Goal: Task Accomplishment & Management: Use online tool/utility

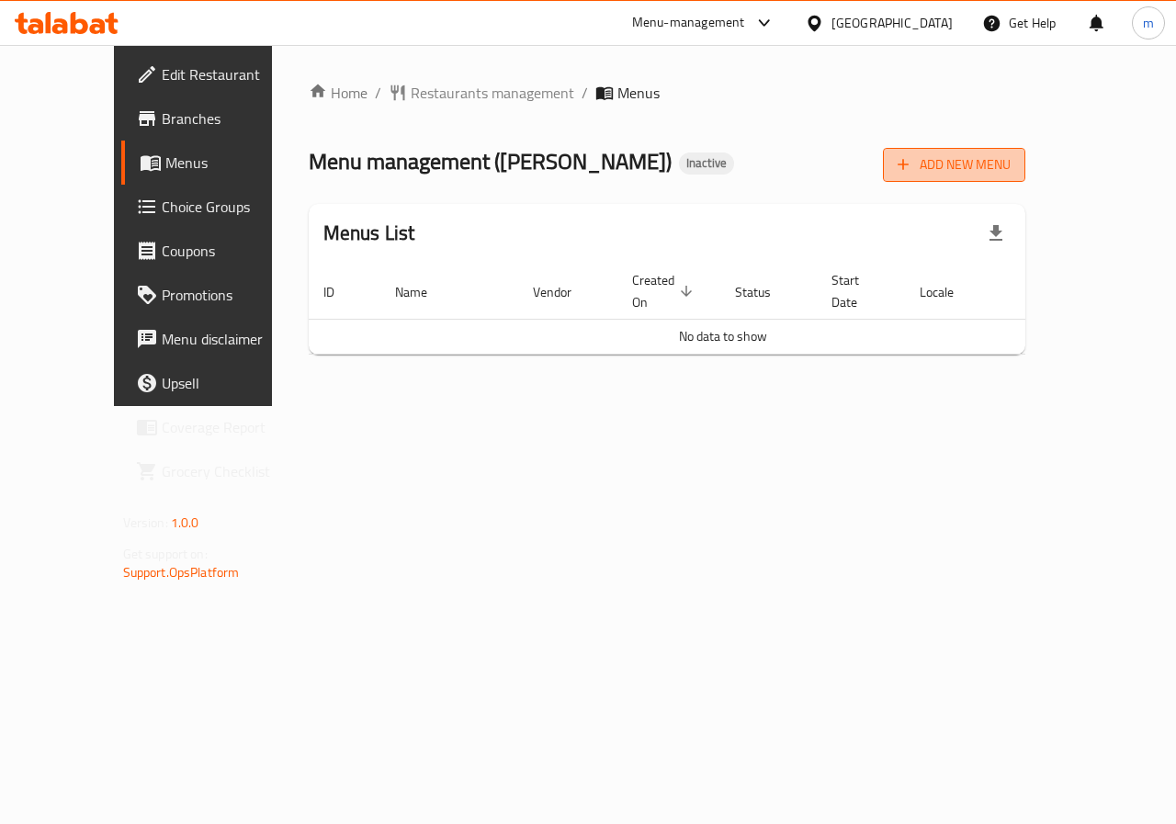
click at [1011, 166] on span "Add New Menu" at bounding box center [954, 164] width 113 height 23
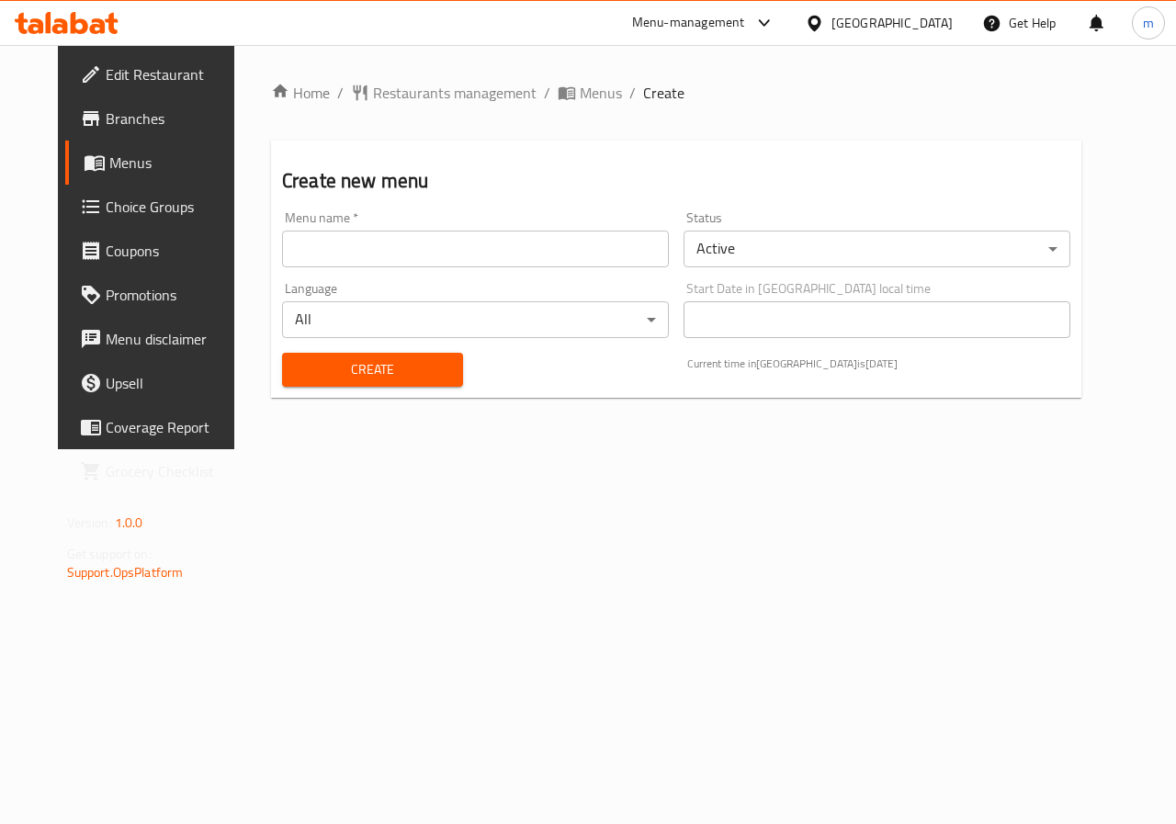
click at [397, 252] on input "text" at bounding box center [475, 249] width 387 height 37
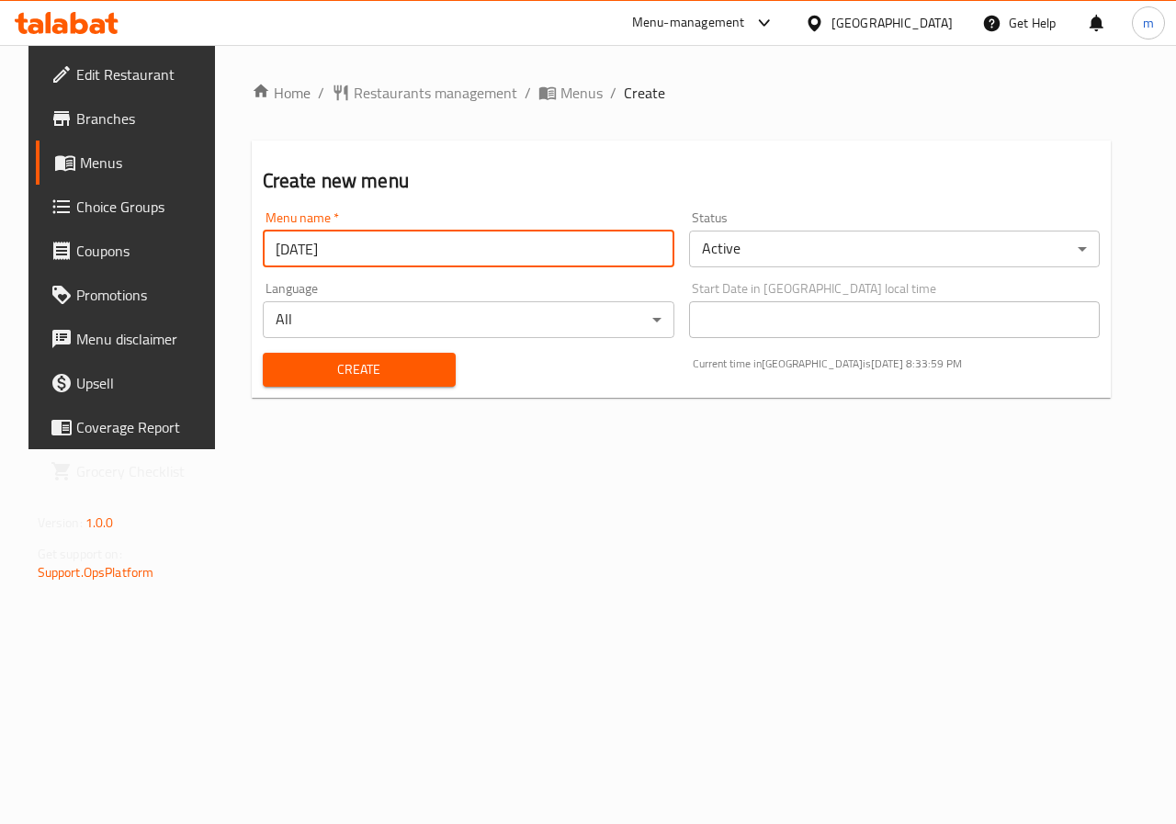
type input "[DATE]"
click at [356, 367] on span "Create" at bounding box center [359, 369] width 164 height 23
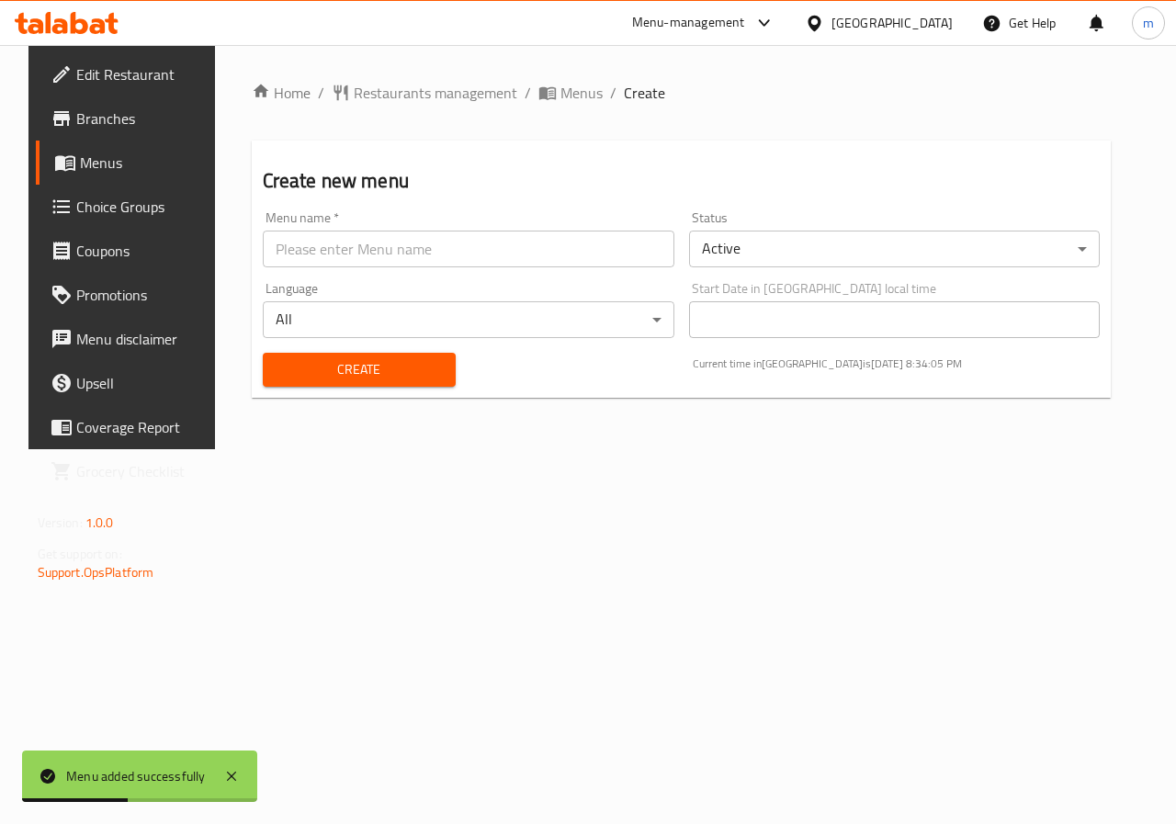
click at [514, 447] on div "Home / Restaurants management / Menus / Create Create new menu Menu name   * Me…" at bounding box center [681, 247] width 933 height 404
click at [156, 164] on span "Menus" at bounding box center [145, 163] width 130 height 22
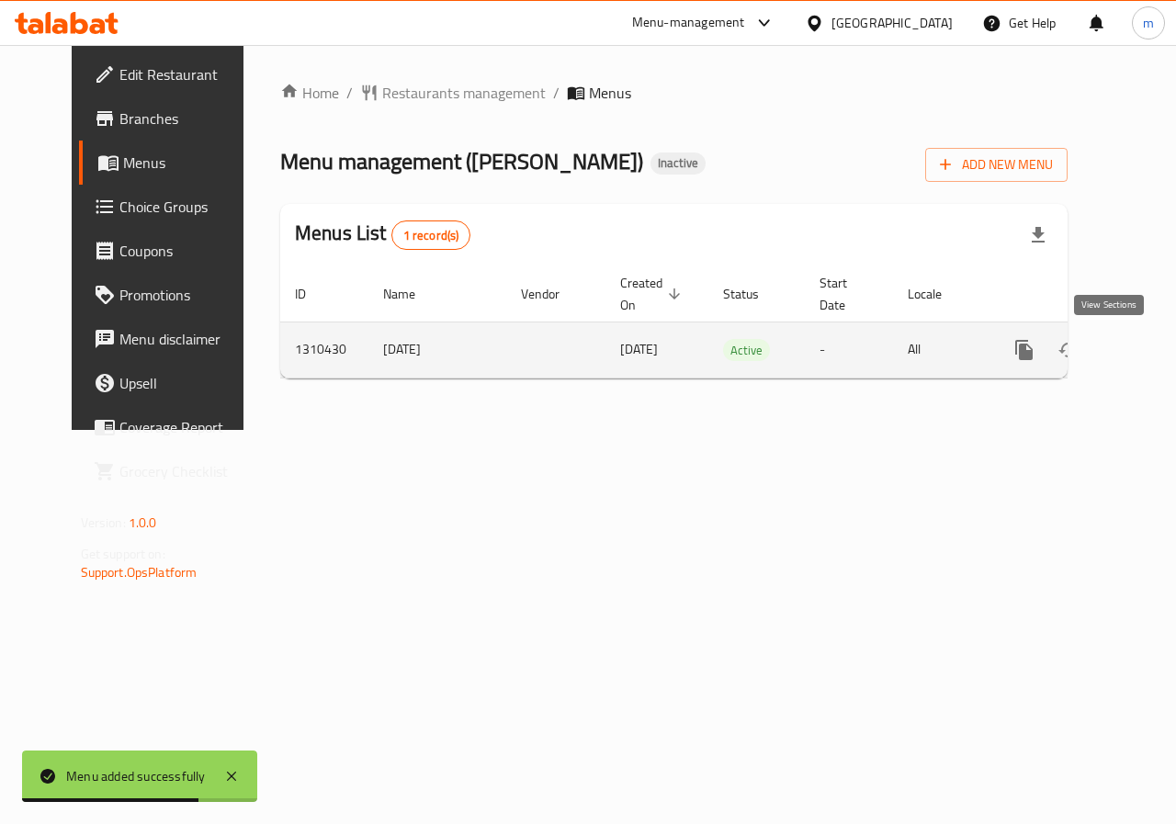
click at [1146, 357] on icon "enhanced table" at bounding box center [1157, 350] width 22 height 22
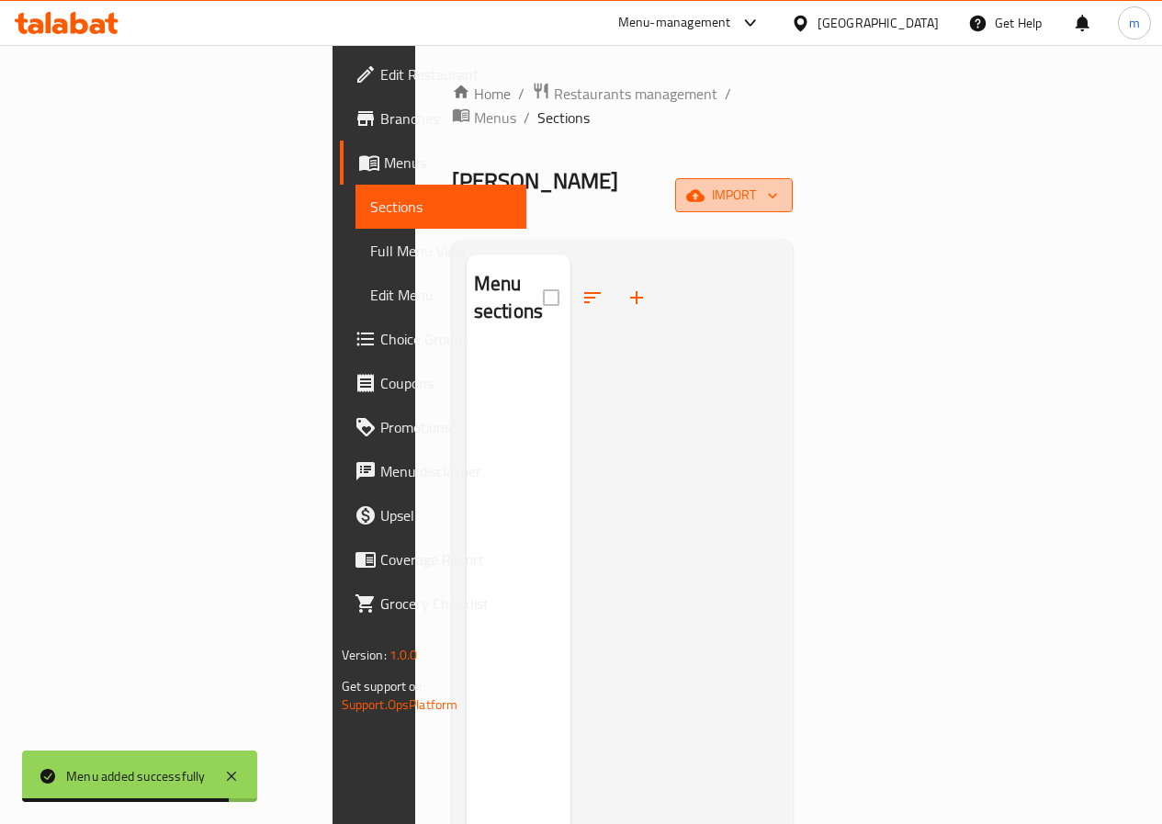
click at [778, 184] on span "import" at bounding box center [734, 195] width 88 height 23
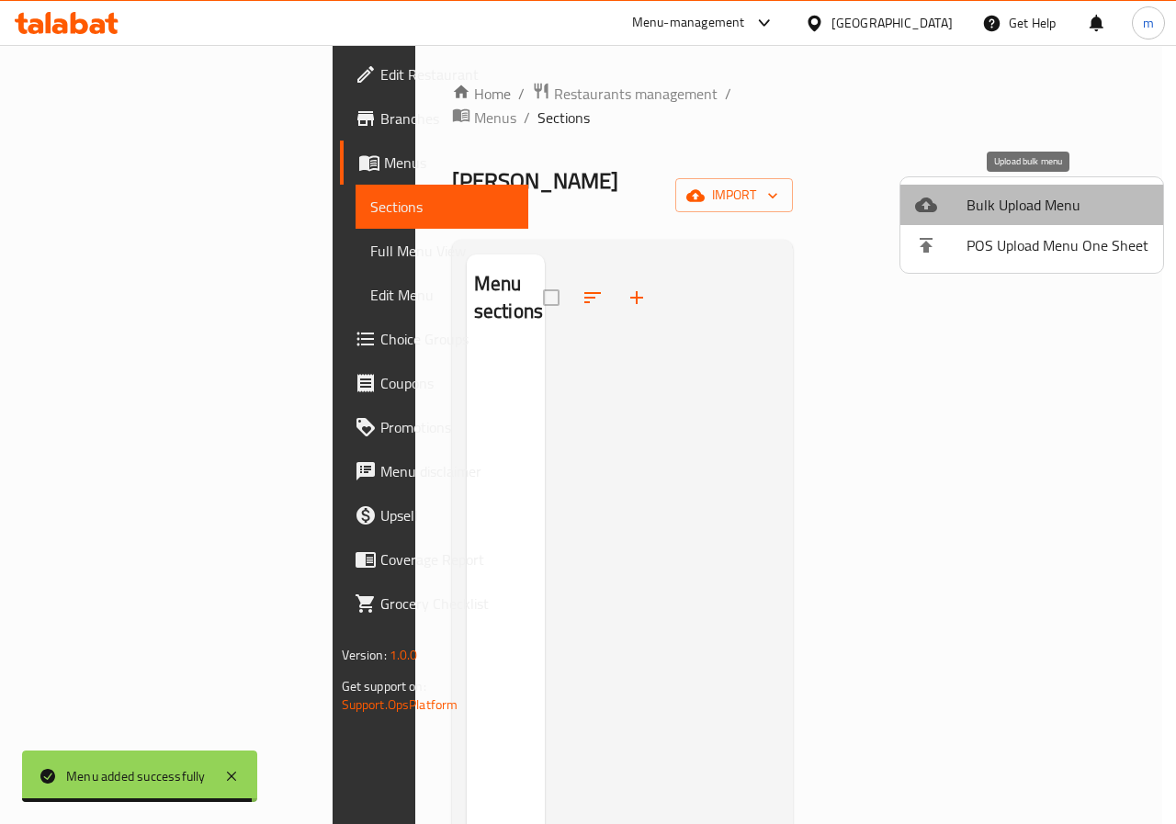
click at [1052, 205] on span "Bulk Upload Menu" at bounding box center [1057, 205] width 182 height 22
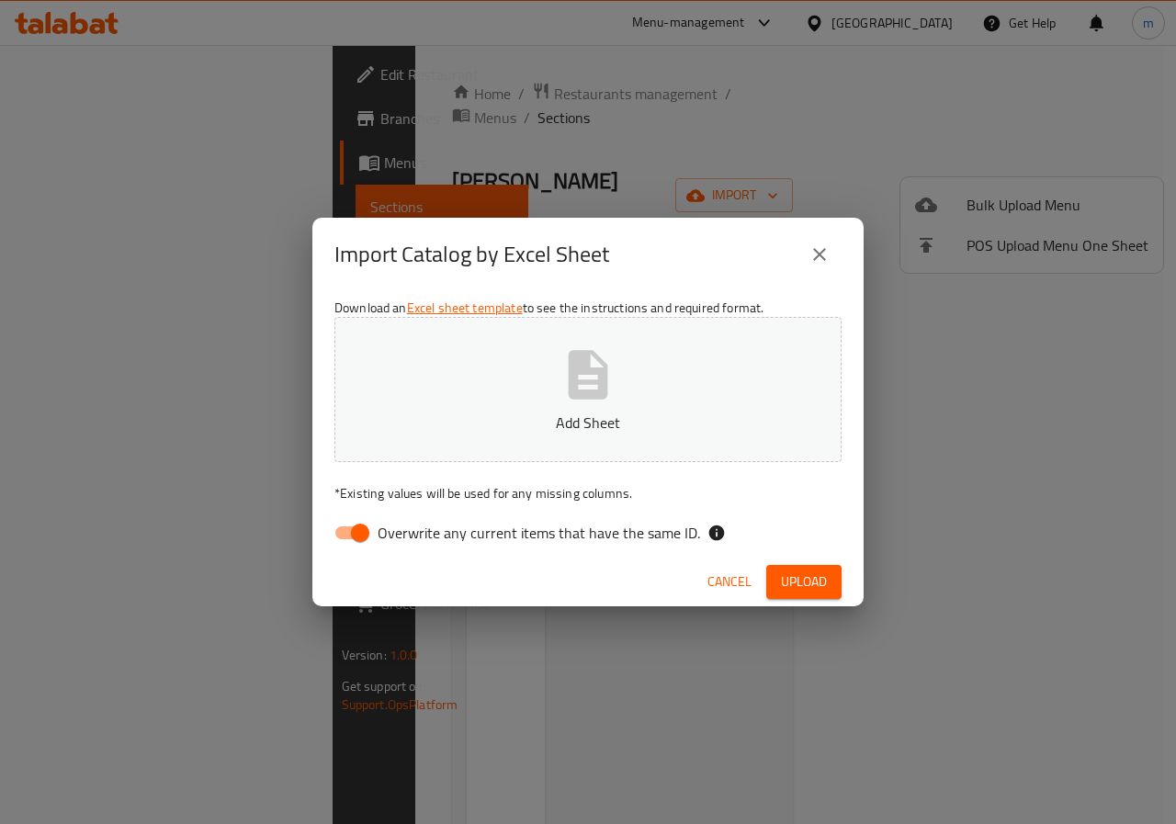
click at [355, 527] on input "Overwrite any current items that have the same ID." at bounding box center [360, 532] width 105 height 35
checkbox input "false"
click at [588, 346] on icon "button" at bounding box center [588, 374] width 59 height 59
click at [808, 581] on span "Upload" at bounding box center [804, 581] width 46 height 23
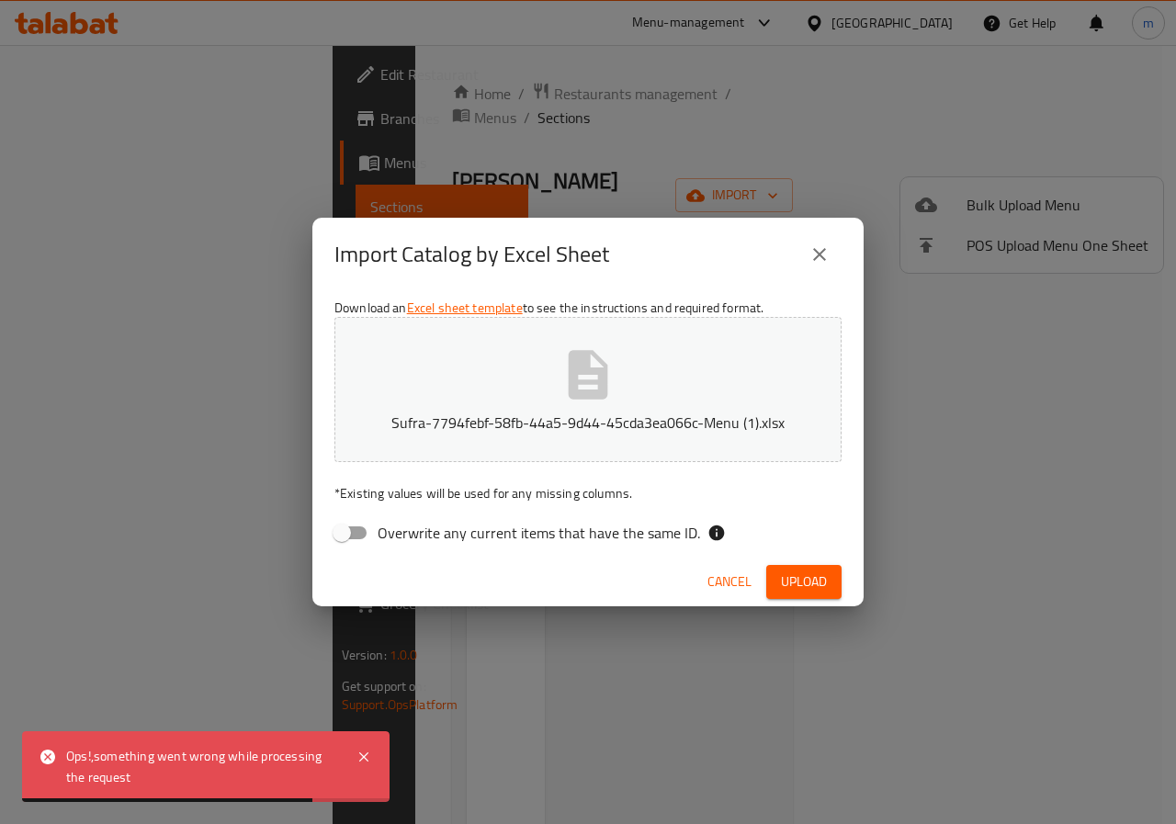
click at [817, 586] on span "Upload" at bounding box center [804, 581] width 46 height 23
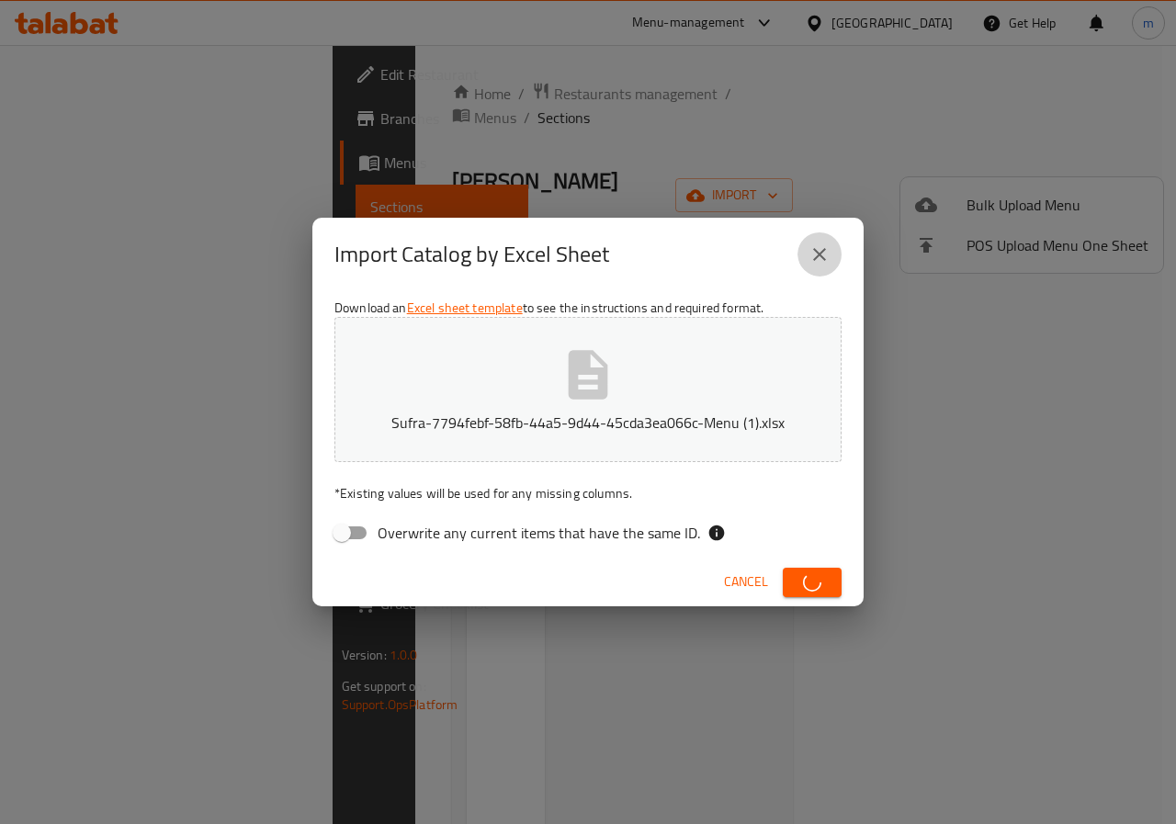
click at [816, 246] on icon "close" at bounding box center [819, 254] width 22 height 22
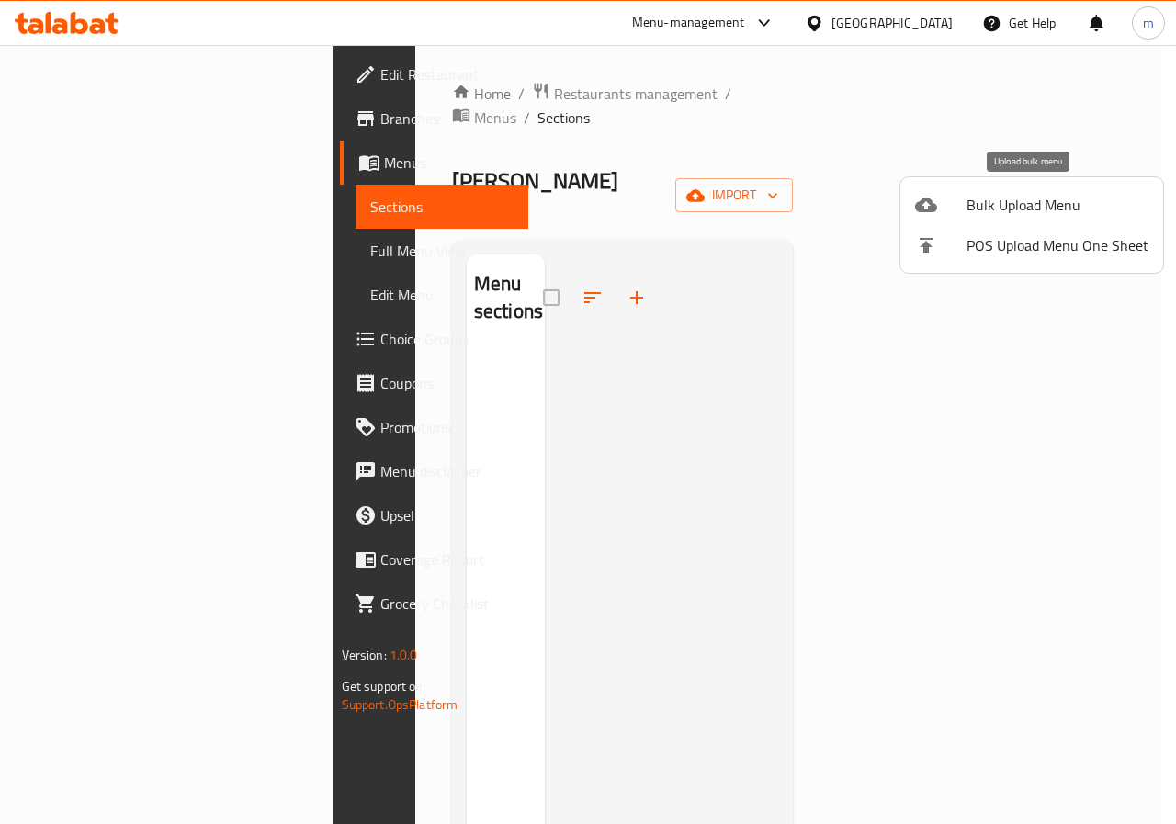
click at [986, 204] on span "Bulk Upload Menu" at bounding box center [1057, 205] width 182 height 22
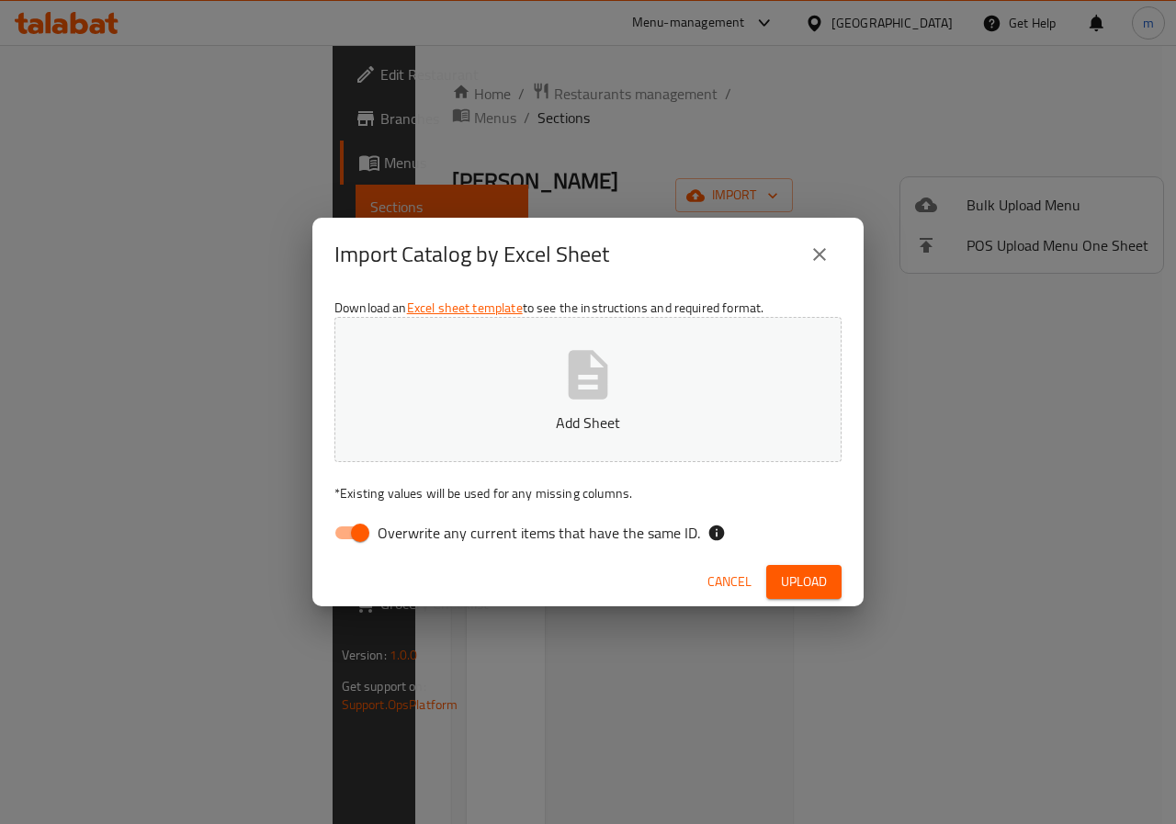
click at [343, 539] on input "Overwrite any current items that have the same ID." at bounding box center [360, 532] width 105 height 35
checkbox input "false"
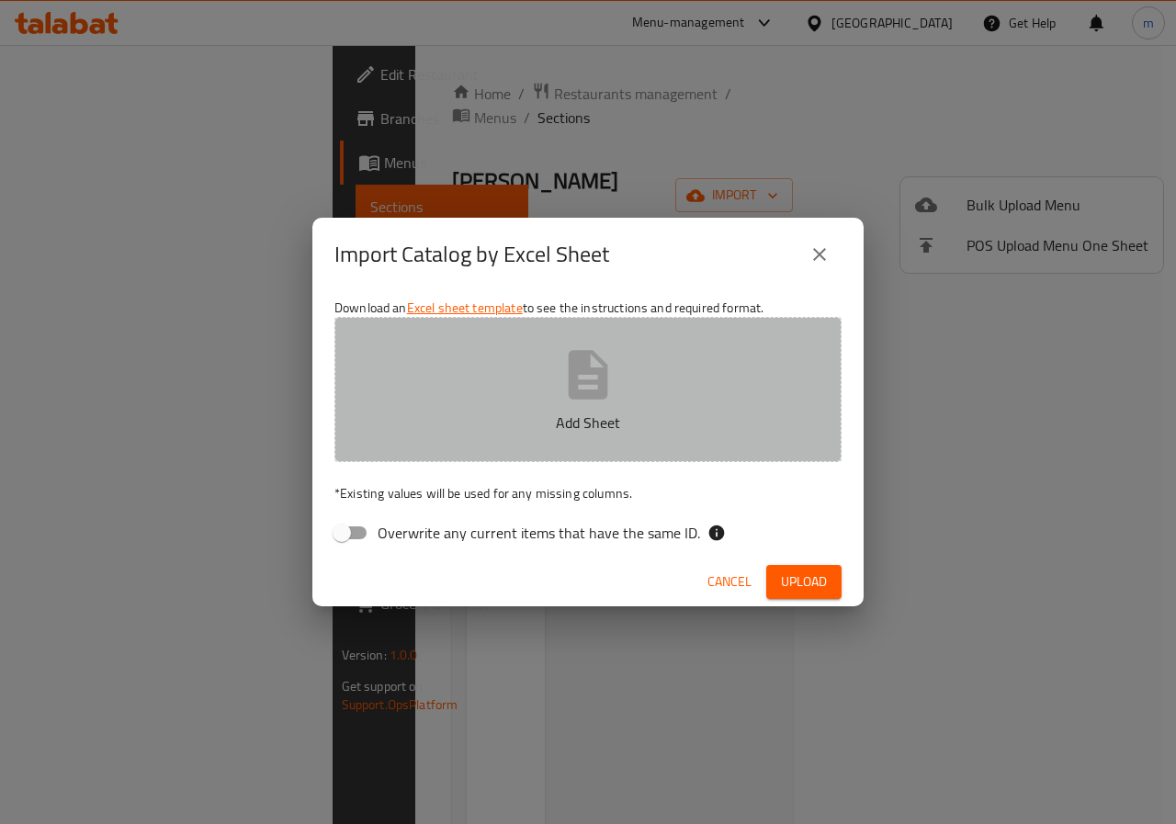
click at [451, 434] on button "Add Sheet" at bounding box center [587, 389] width 507 height 145
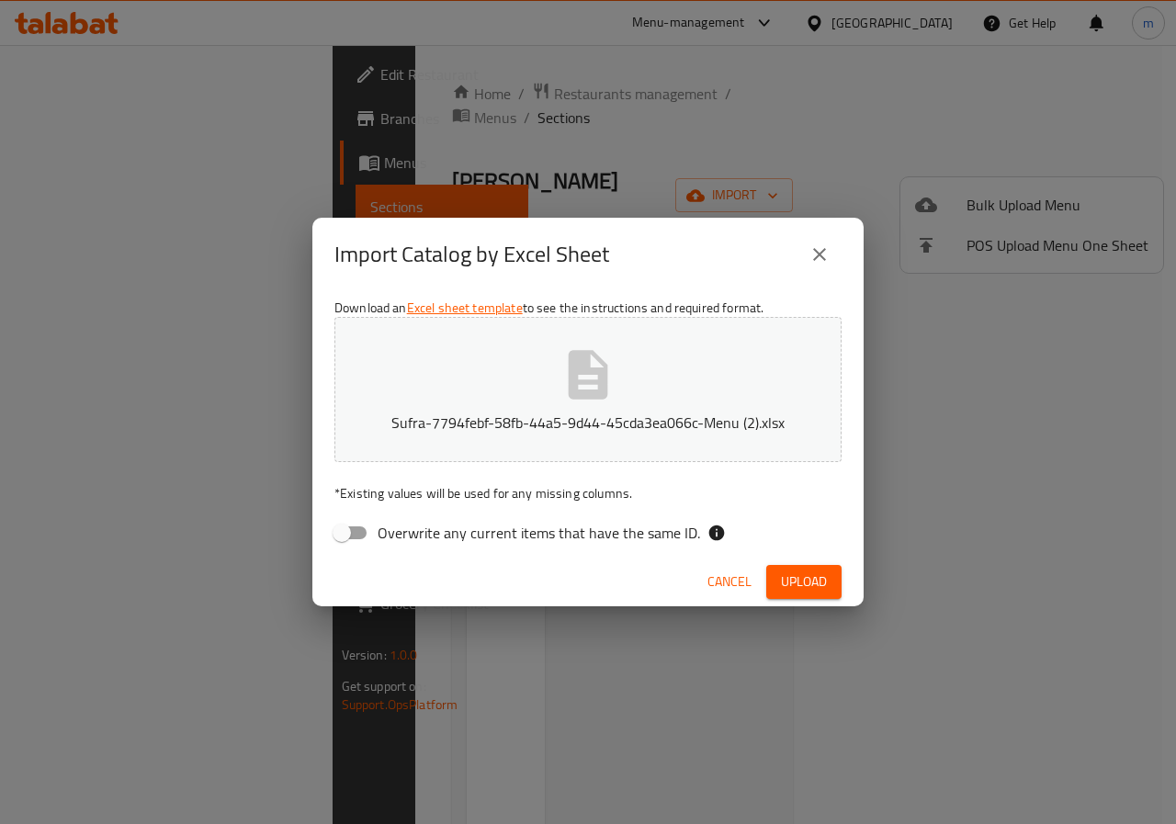
click at [808, 580] on span "Upload" at bounding box center [804, 581] width 46 height 23
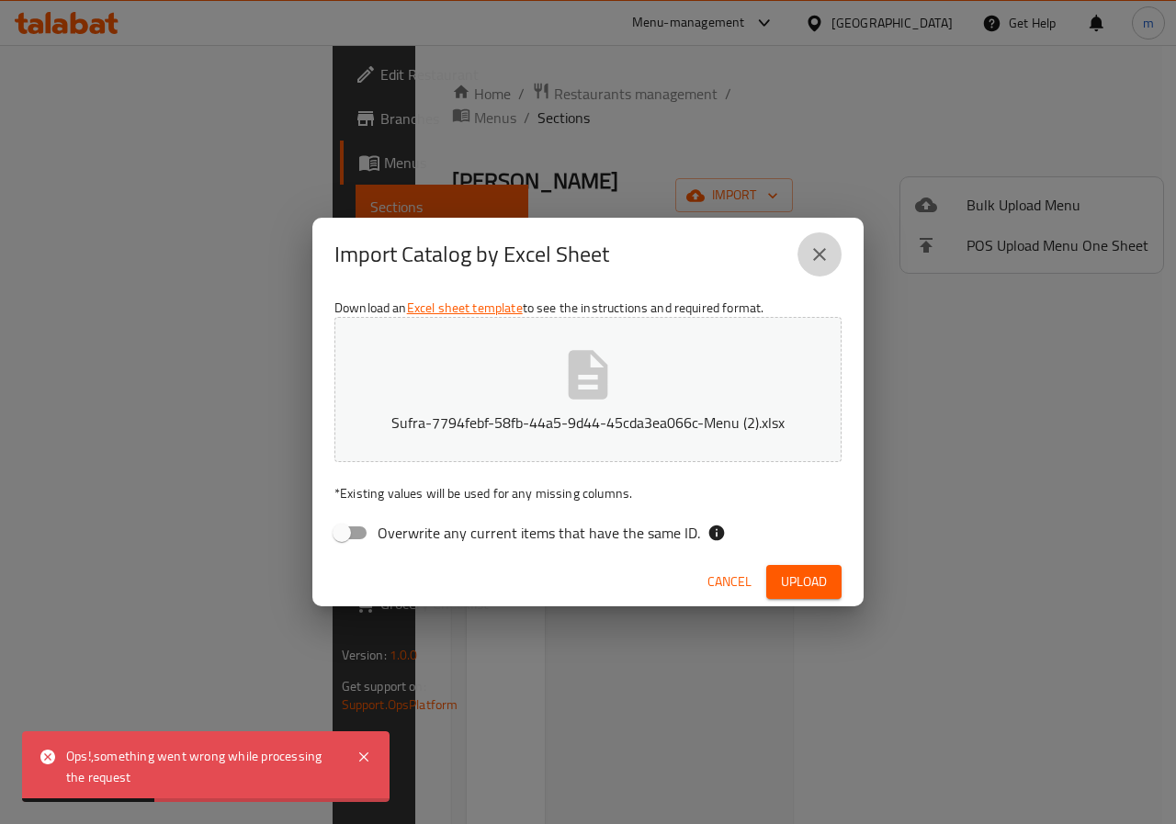
click at [816, 255] on icon "close" at bounding box center [819, 254] width 22 height 22
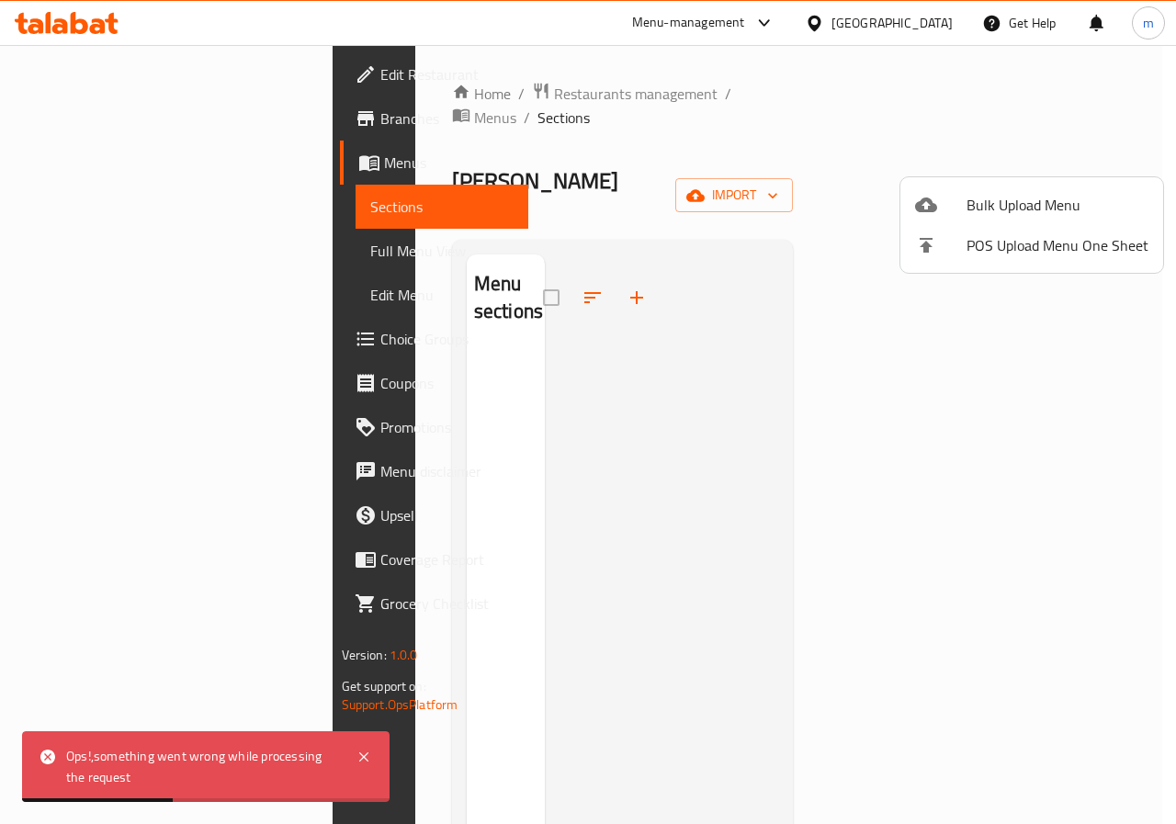
click at [896, 316] on div at bounding box center [588, 412] width 1176 height 824
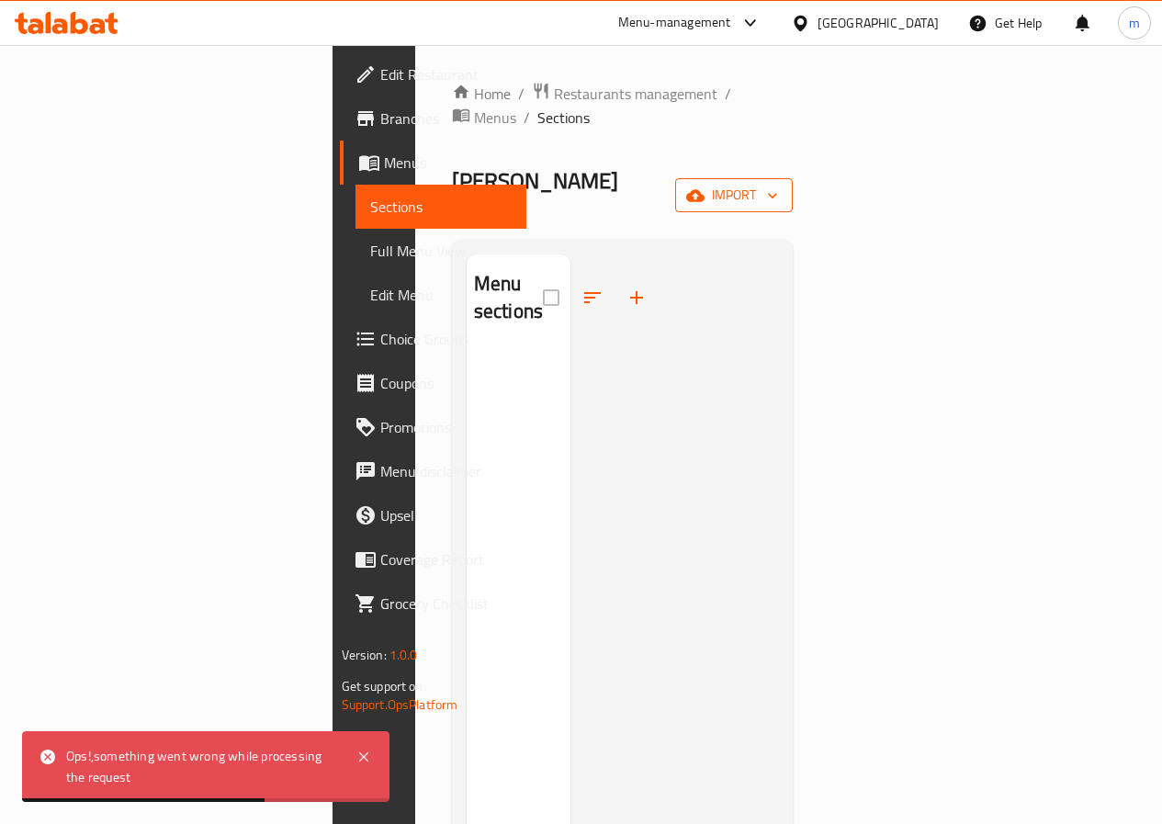
click at [793, 178] on button "import" at bounding box center [734, 195] width 118 height 34
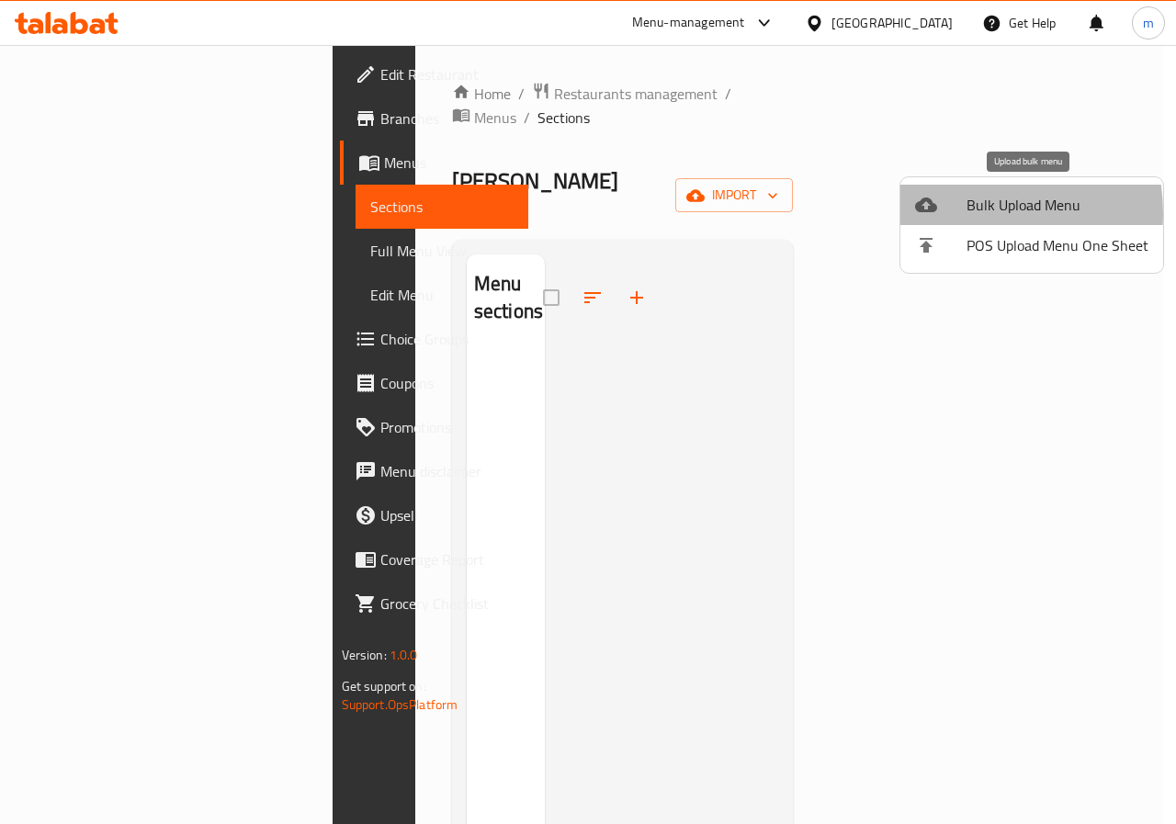
click at [964, 213] on div at bounding box center [940, 205] width 51 height 22
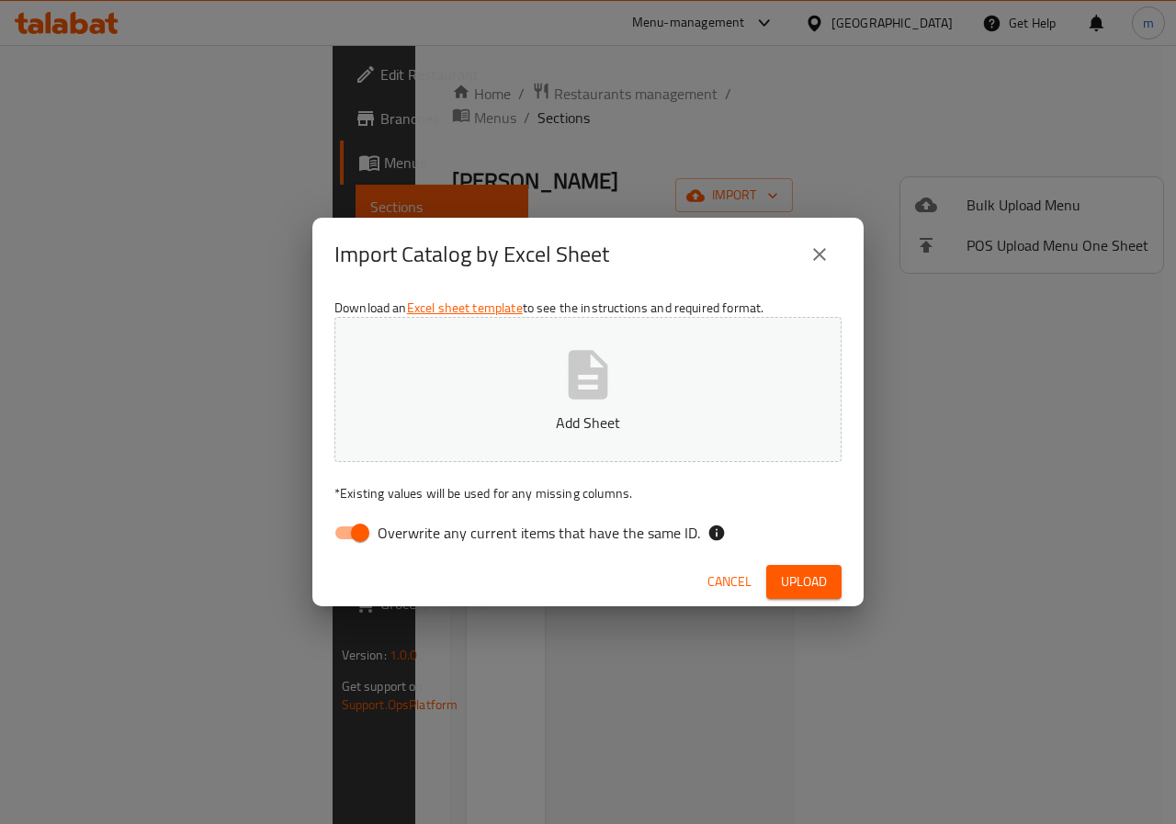
click at [887, 517] on div "Import Catalog by Excel Sheet Download an Excel sheet template to see the instr…" at bounding box center [588, 412] width 1176 height 824
click at [1011, 392] on div "Import Catalog by Excel Sheet Download an Excel sheet template to see the instr…" at bounding box center [588, 412] width 1176 height 824
click at [828, 249] on icon "close" at bounding box center [819, 254] width 22 height 22
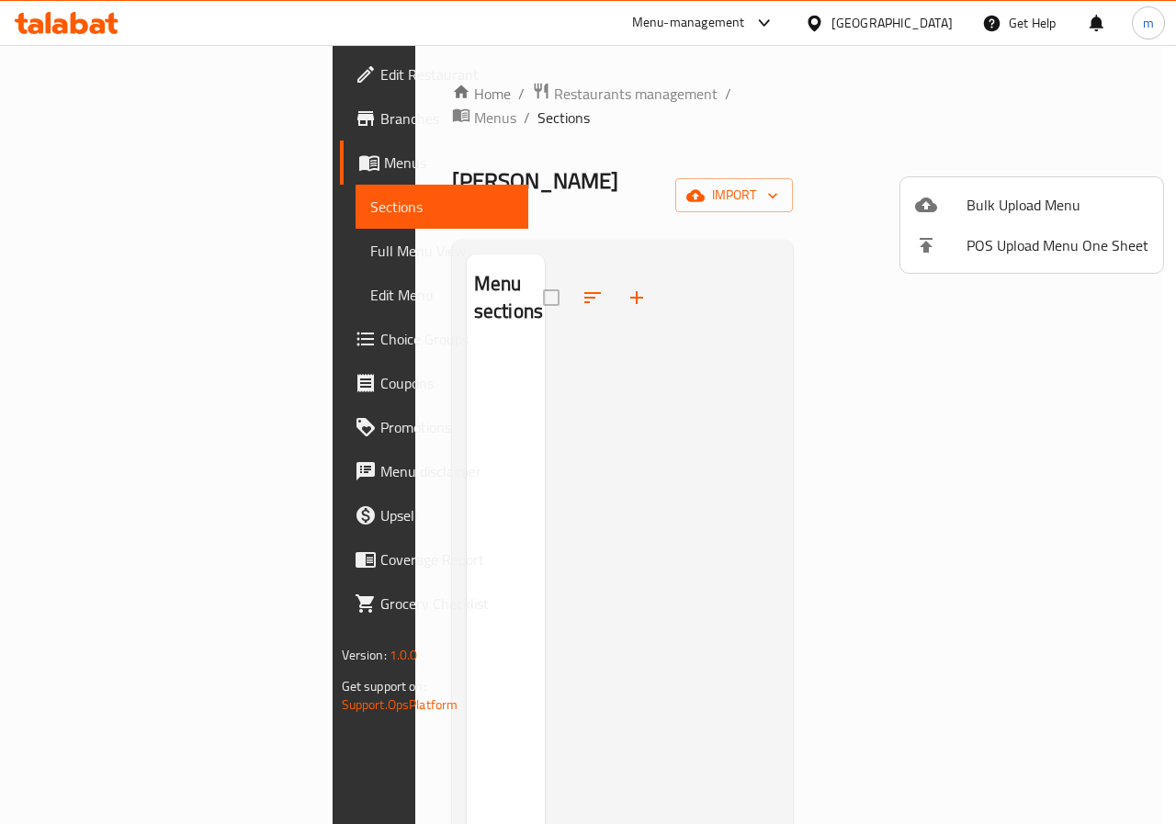
click at [677, 251] on div at bounding box center [588, 412] width 1176 height 824
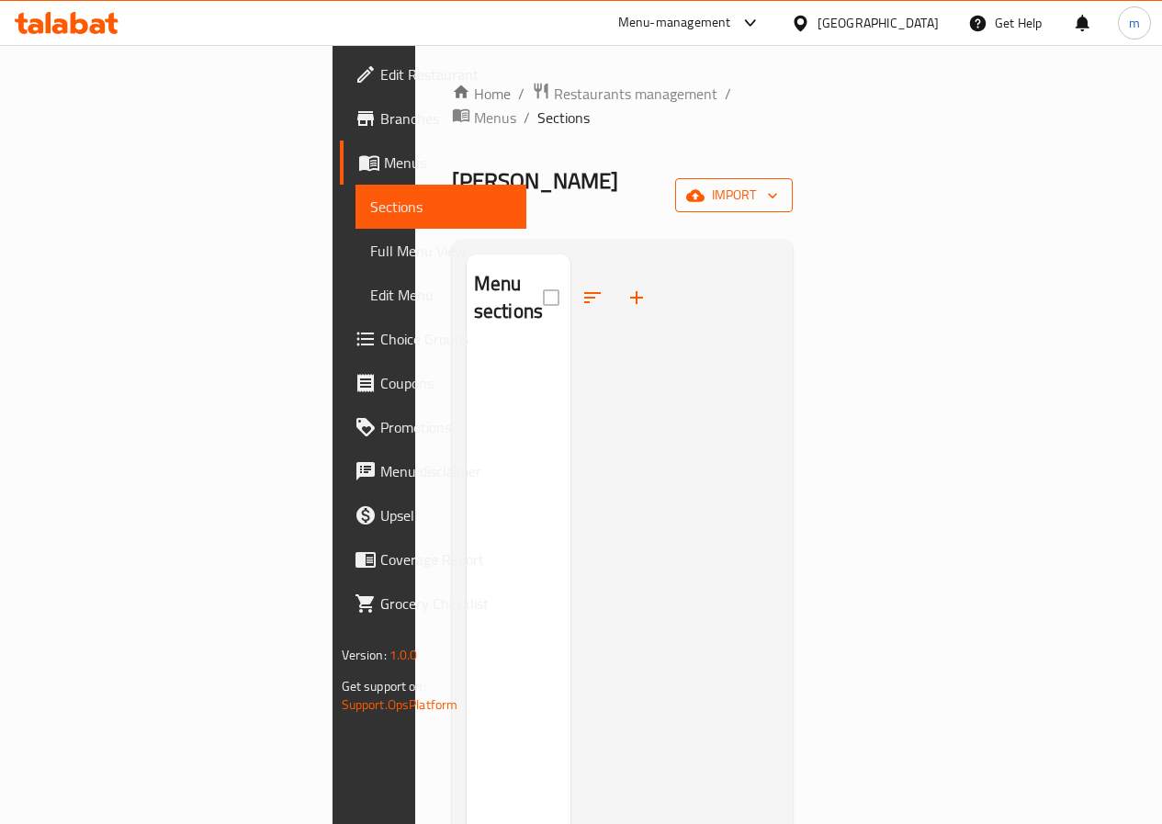
click at [782, 186] on icon "button" at bounding box center [772, 195] width 18 height 18
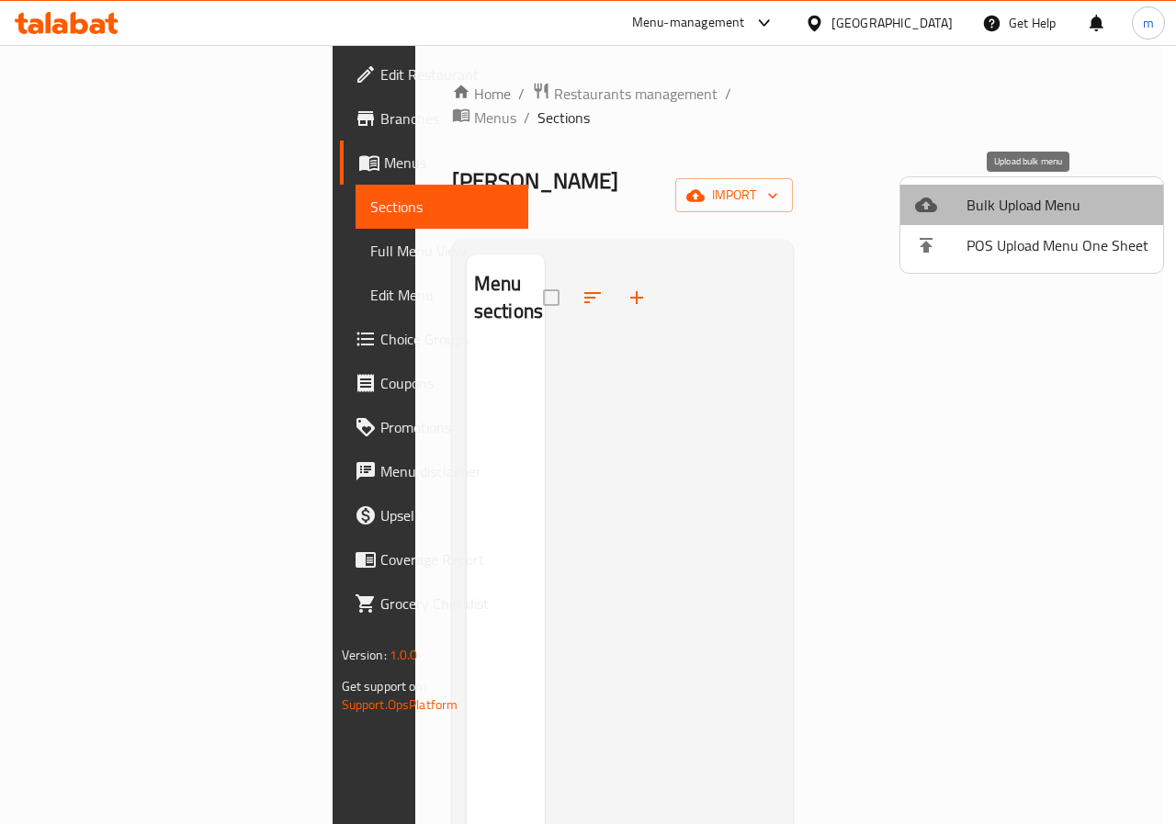
click at [1085, 198] on span "Bulk Upload Menu" at bounding box center [1057, 205] width 182 height 22
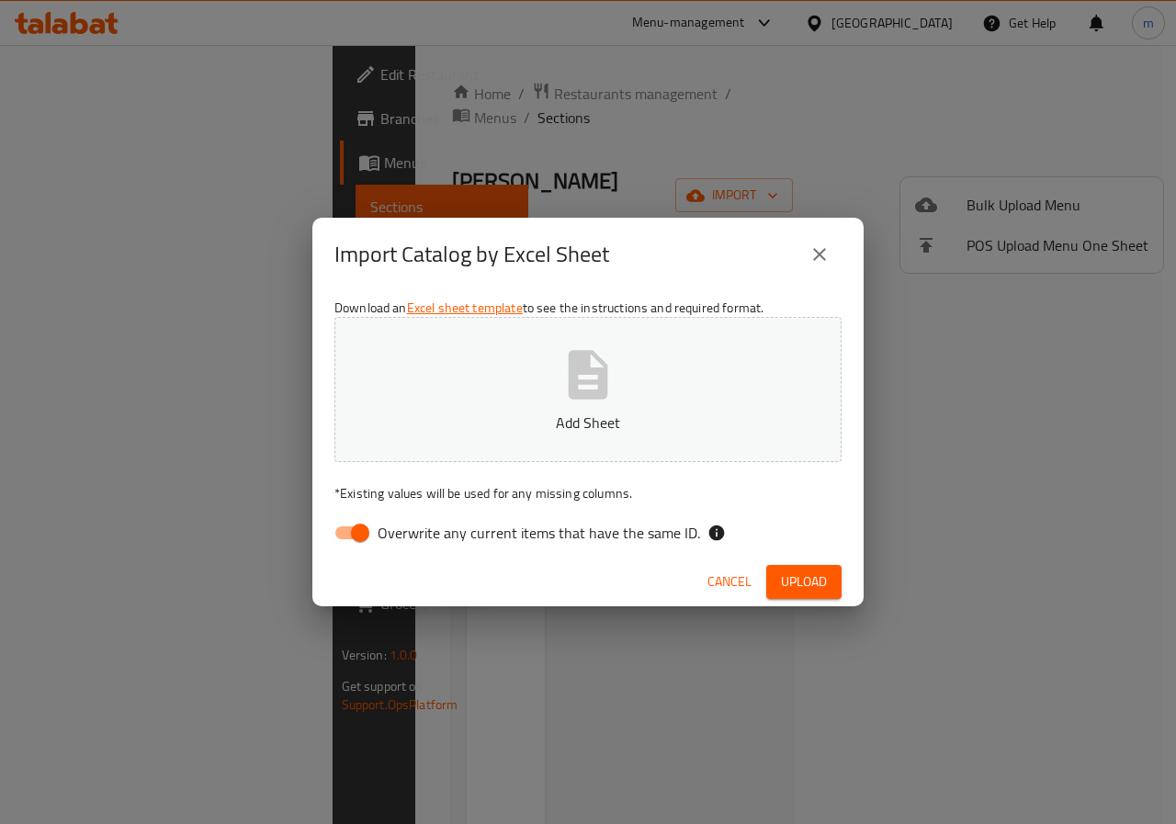
click at [341, 547] on input "Overwrite any current items that have the same ID." at bounding box center [360, 532] width 105 height 35
checkbox input "false"
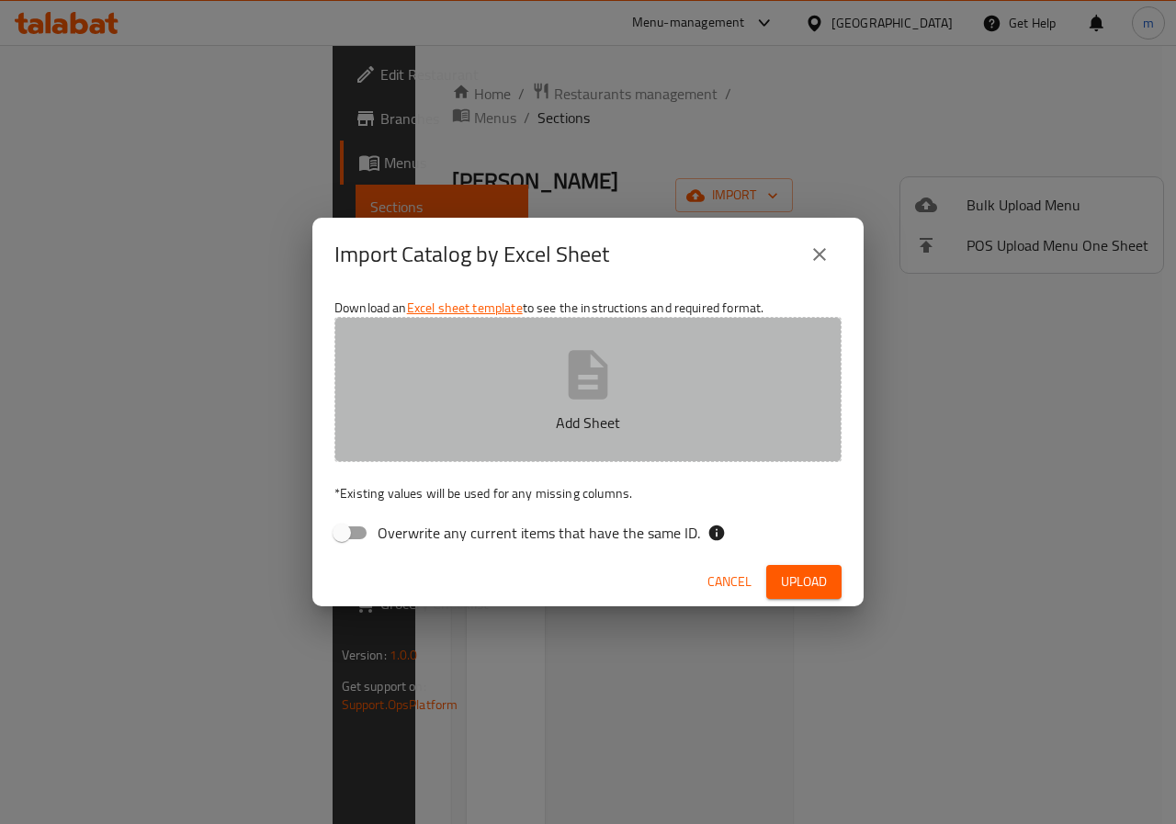
click at [564, 403] on icon "button" at bounding box center [588, 374] width 59 height 59
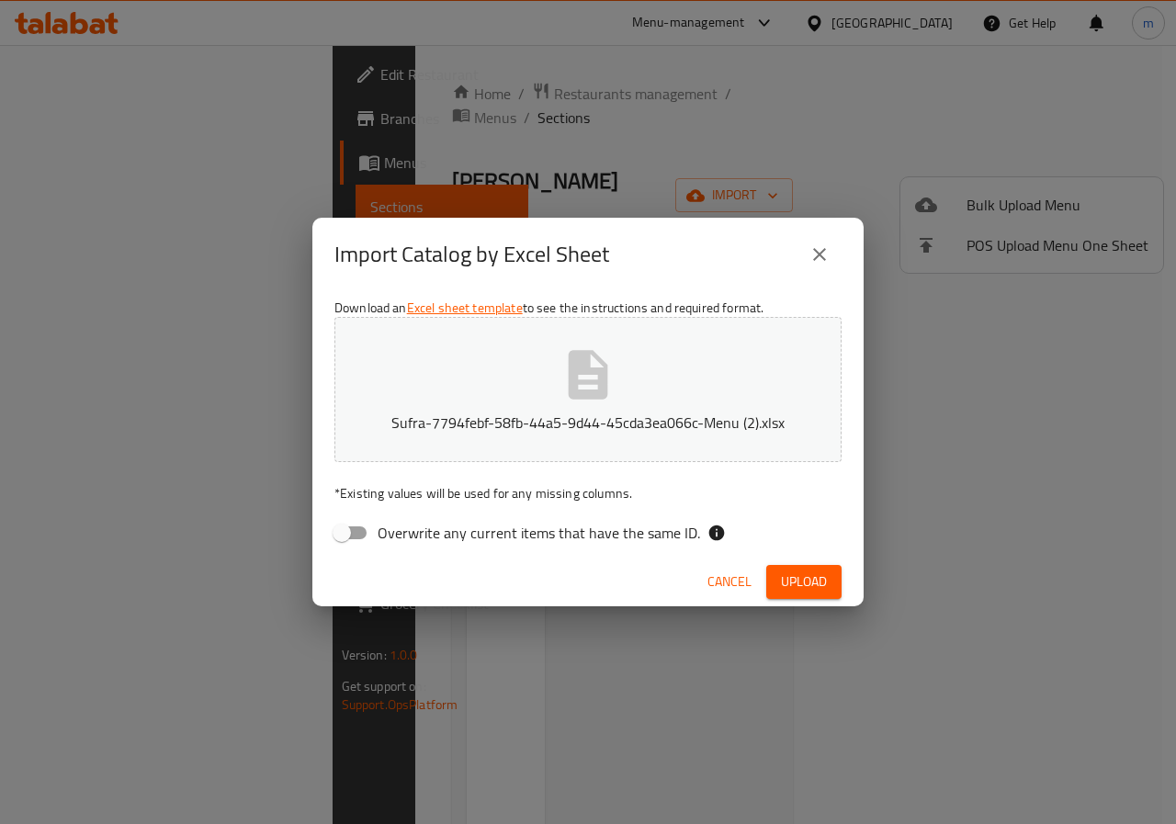
click at [808, 582] on span "Upload" at bounding box center [804, 581] width 46 height 23
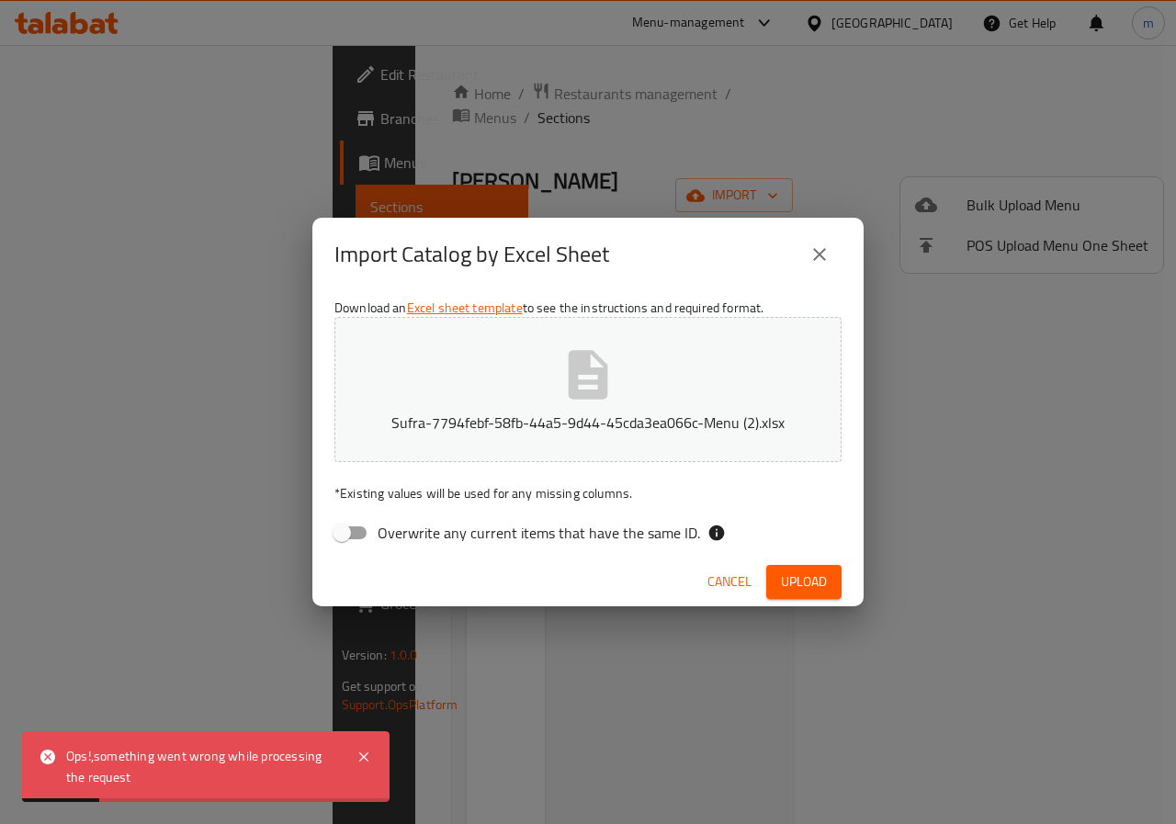
click at [803, 220] on div "Import Catalog by Excel Sheet" at bounding box center [587, 254] width 551 height 73
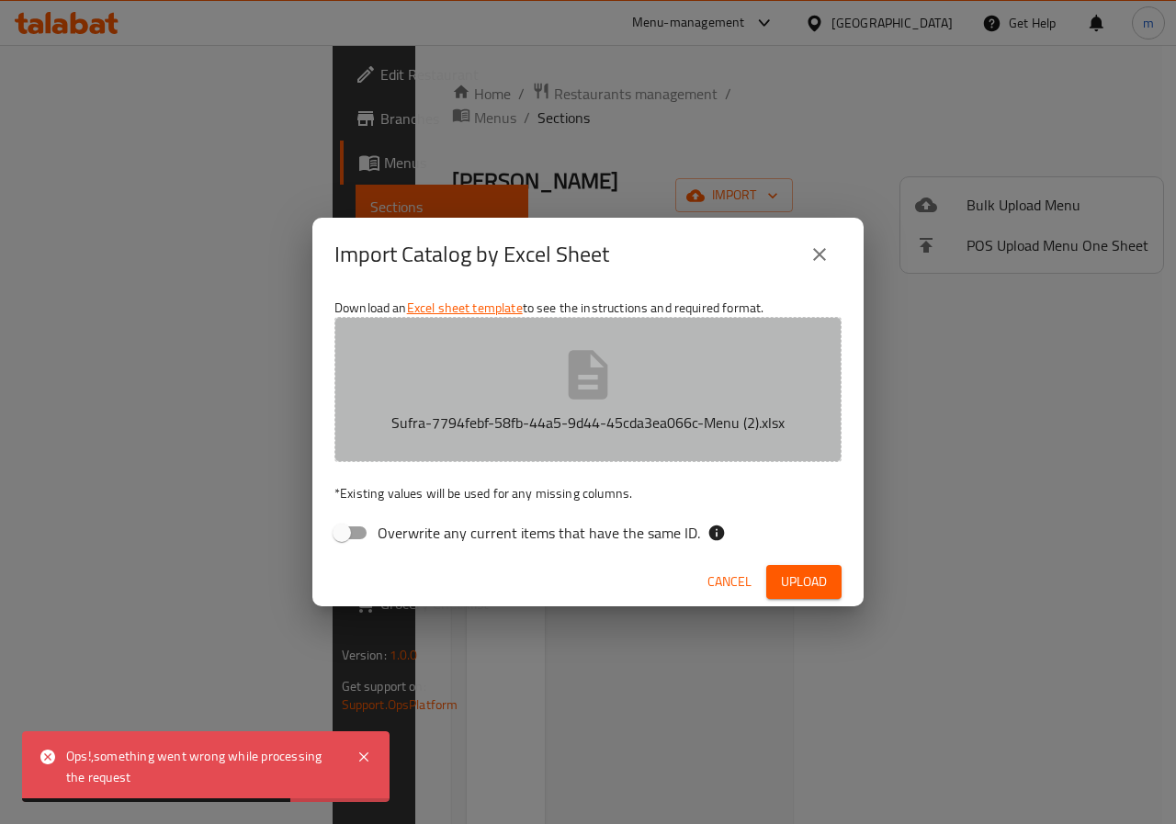
click at [624, 412] on p "Sufra-7794febf-58fb-44a5-9d44-45cda3ea066c-Menu (2).xlsx" at bounding box center [588, 423] width 450 height 22
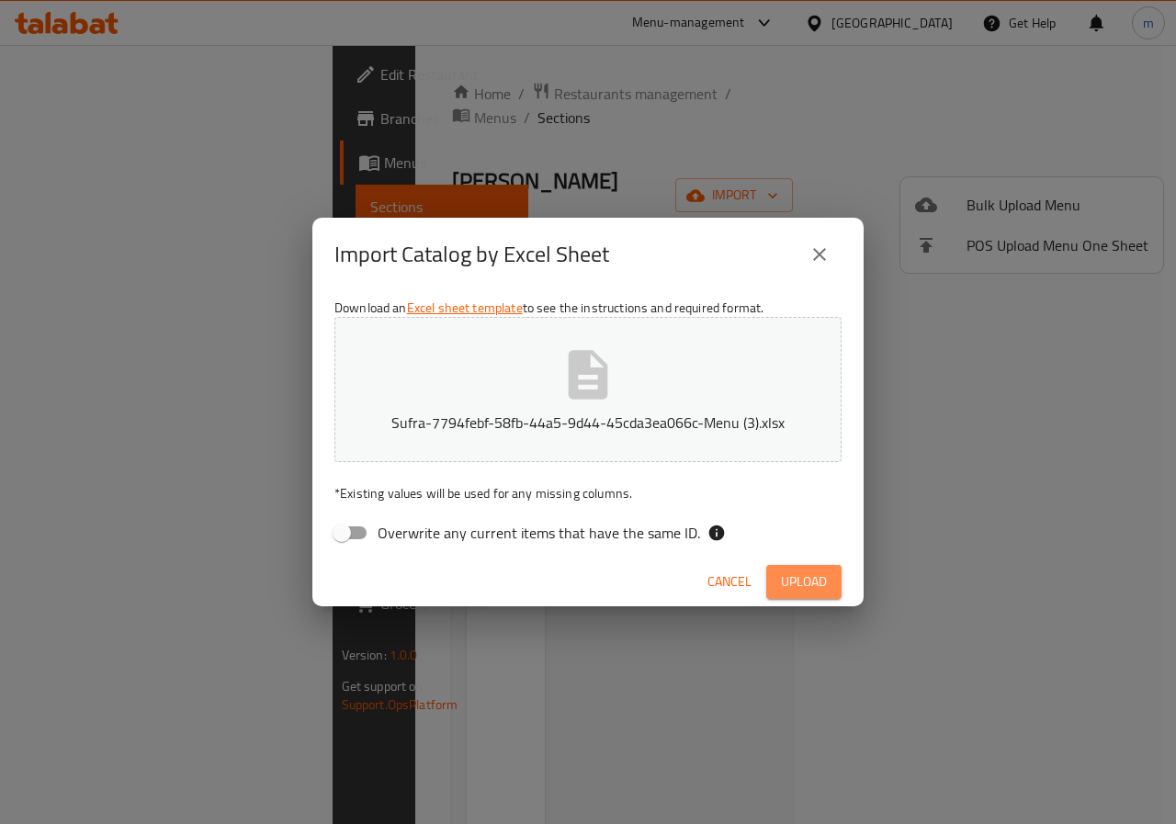
click at [820, 582] on span "Upload" at bounding box center [804, 581] width 46 height 23
click at [816, 255] on icon "close" at bounding box center [819, 254] width 22 height 22
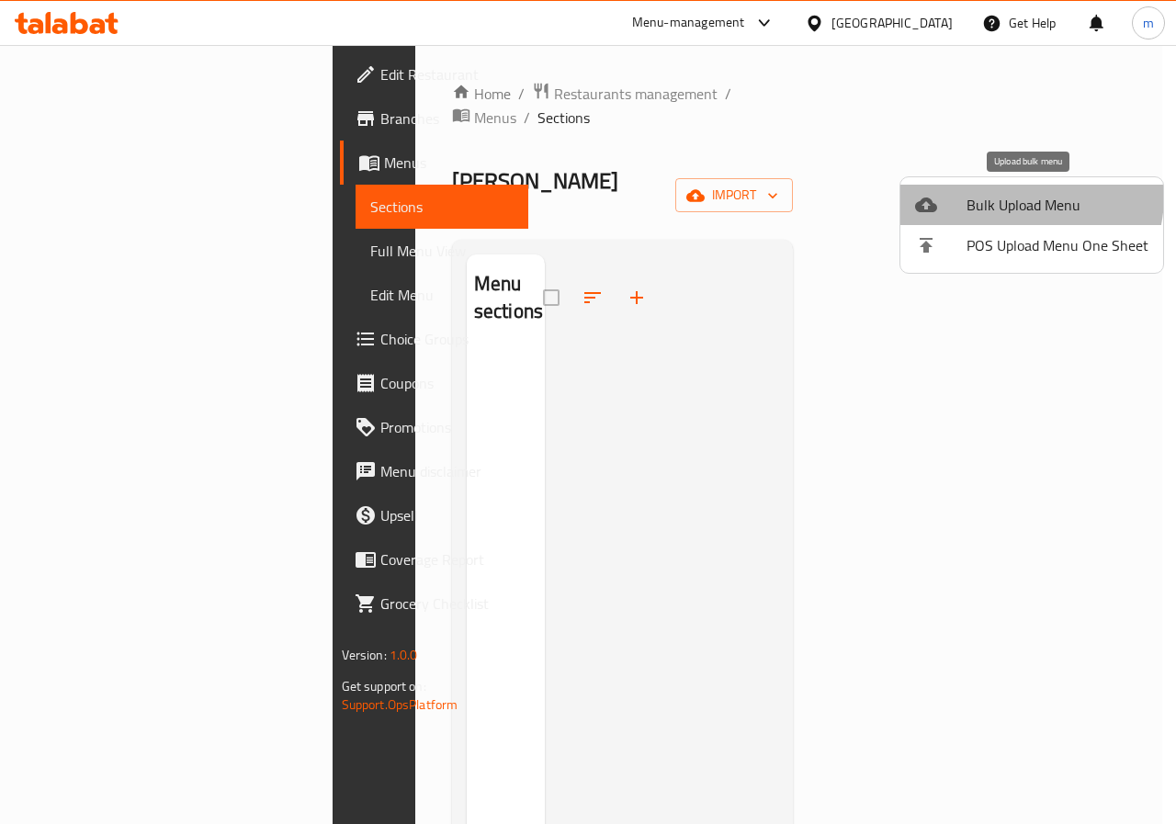
click at [1010, 196] on span "Bulk Upload Menu" at bounding box center [1057, 205] width 182 height 22
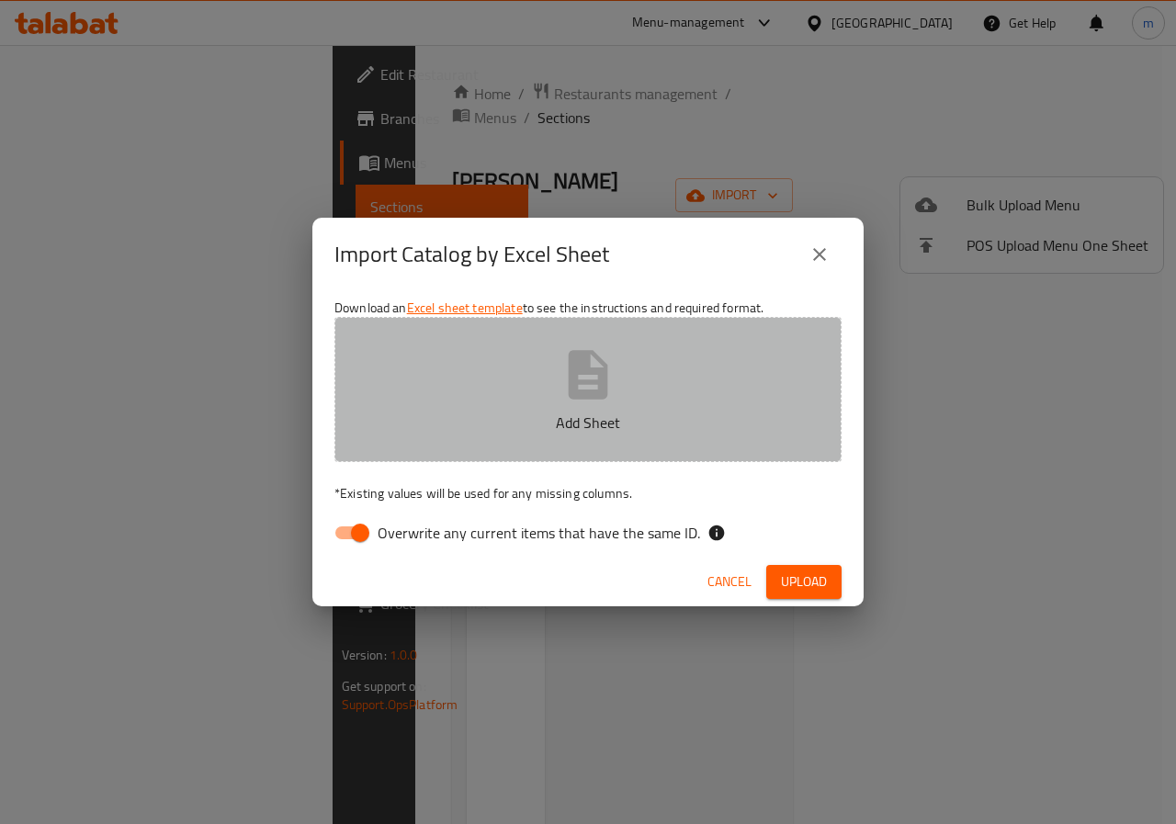
click at [616, 358] on icon "button" at bounding box center [588, 374] width 59 height 59
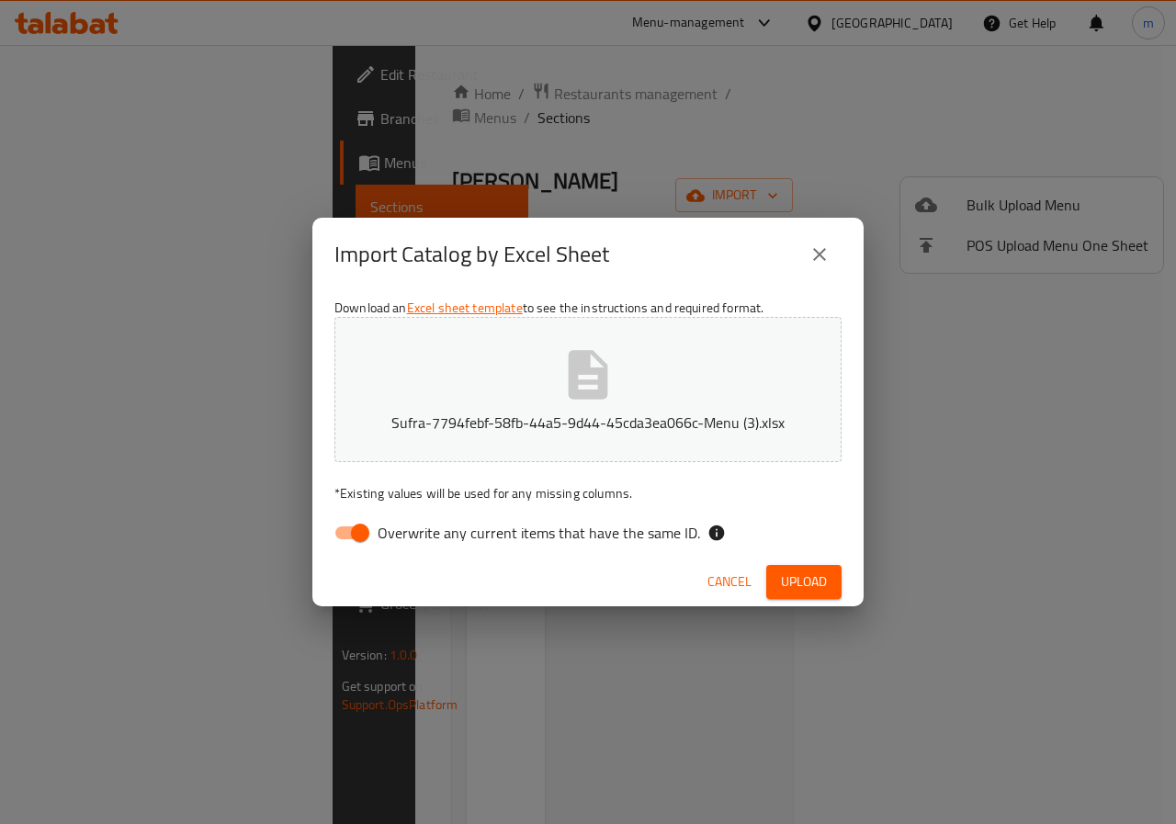
click at [356, 532] on input "Overwrite any current items that have the same ID." at bounding box center [360, 532] width 105 height 35
checkbox input "false"
click at [818, 579] on span "Upload" at bounding box center [804, 581] width 46 height 23
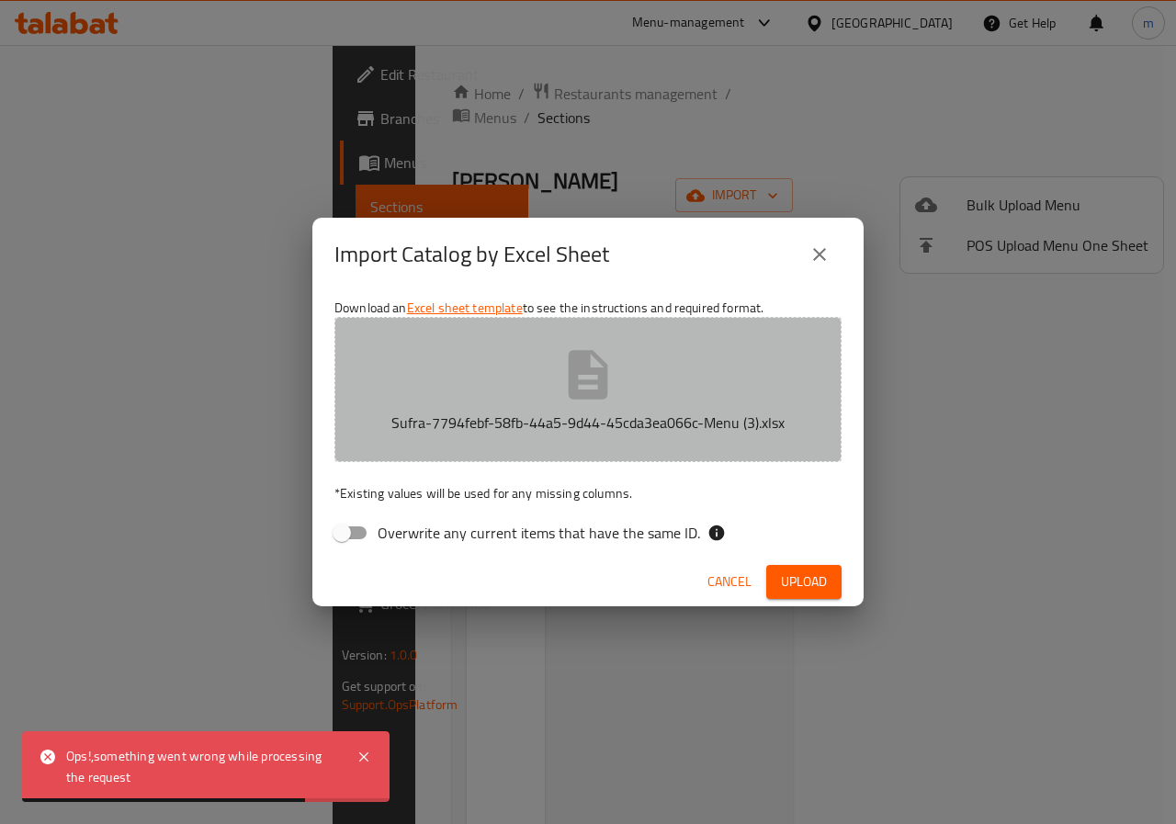
click at [585, 387] on icon "button" at bounding box center [588, 374] width 59 height 59
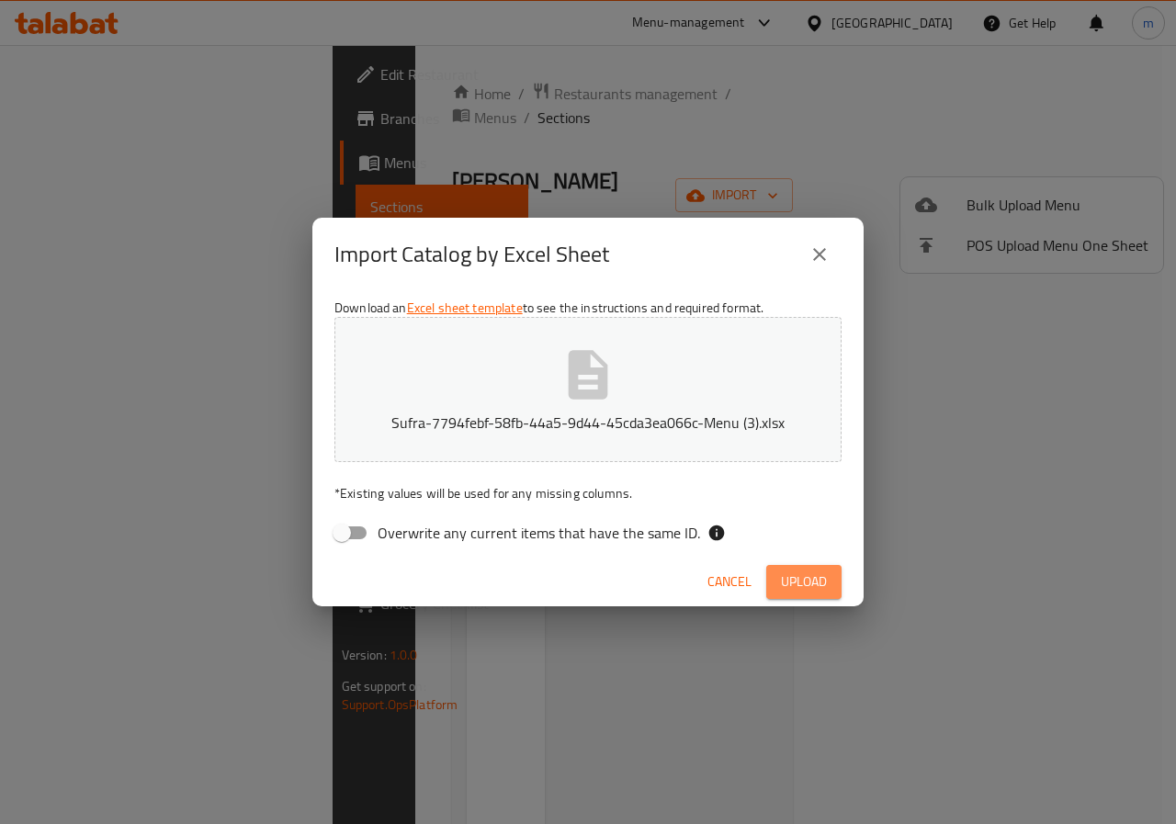
click at [803, 574] on span "Upload" at bounding box center [804, 581] width 46 height 23
click at [604, 365] on icon "button" at bounding box center [589, 374] width 40 height 49
click at [805, 587] on span "Upload" at bounding box center [804, 581] width 46 height 23
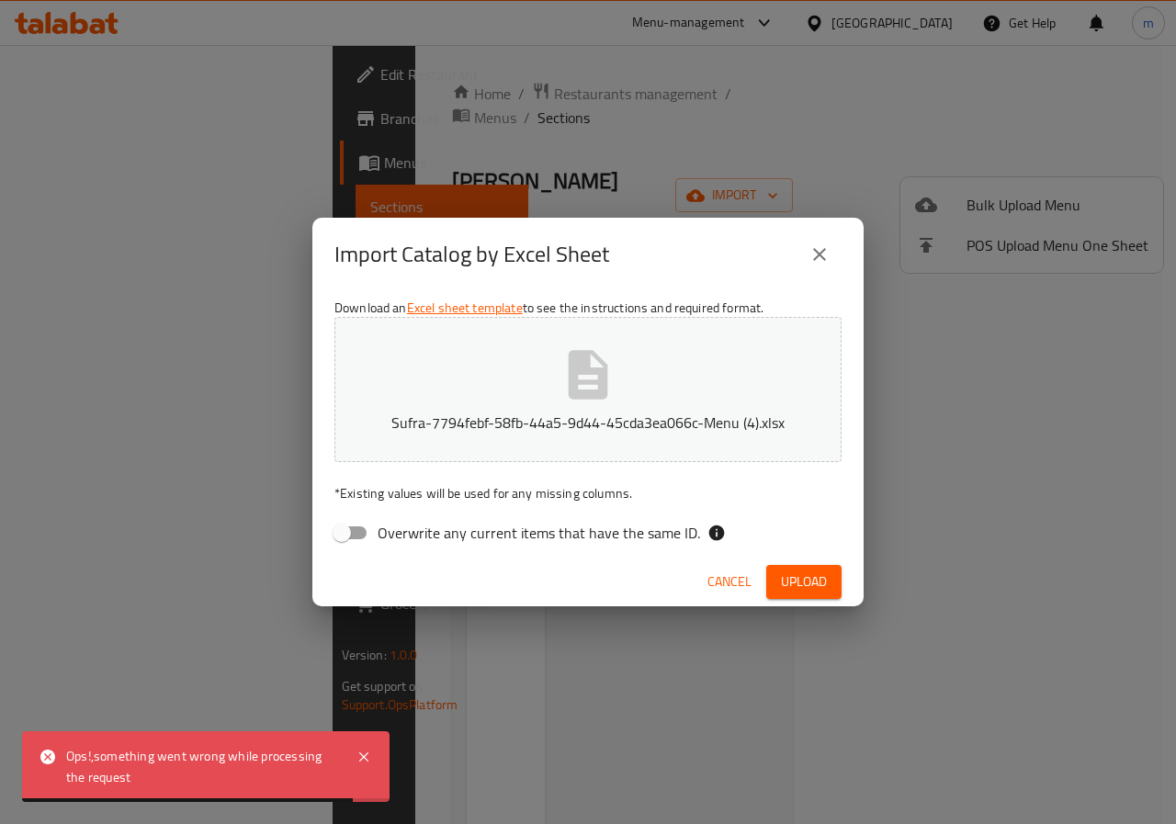
drag, startPoint x: 820, startPoint y: 259, endPoint x: 798, endPoint y: 128, distance: 133.2
click at [793, 229] on div "Import Catalog by Excel Sheet" at bounding box center [587, 254] width 551 height 73
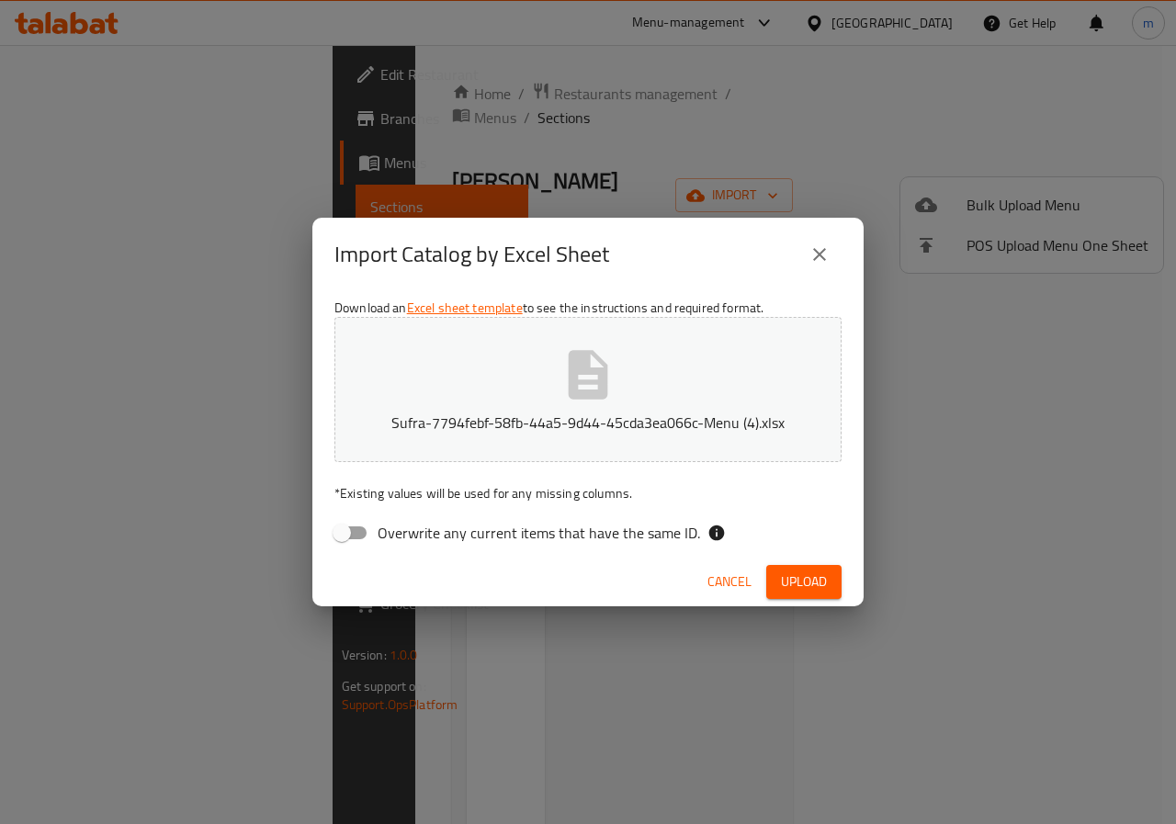
drag, startPoint x: 819, startPoint y: 258, endPoint x: 804, endPoint y: 106, distance: 153.2
click at [812, 241] on button "close" at bounding box center [819, 254] width 44 height 44
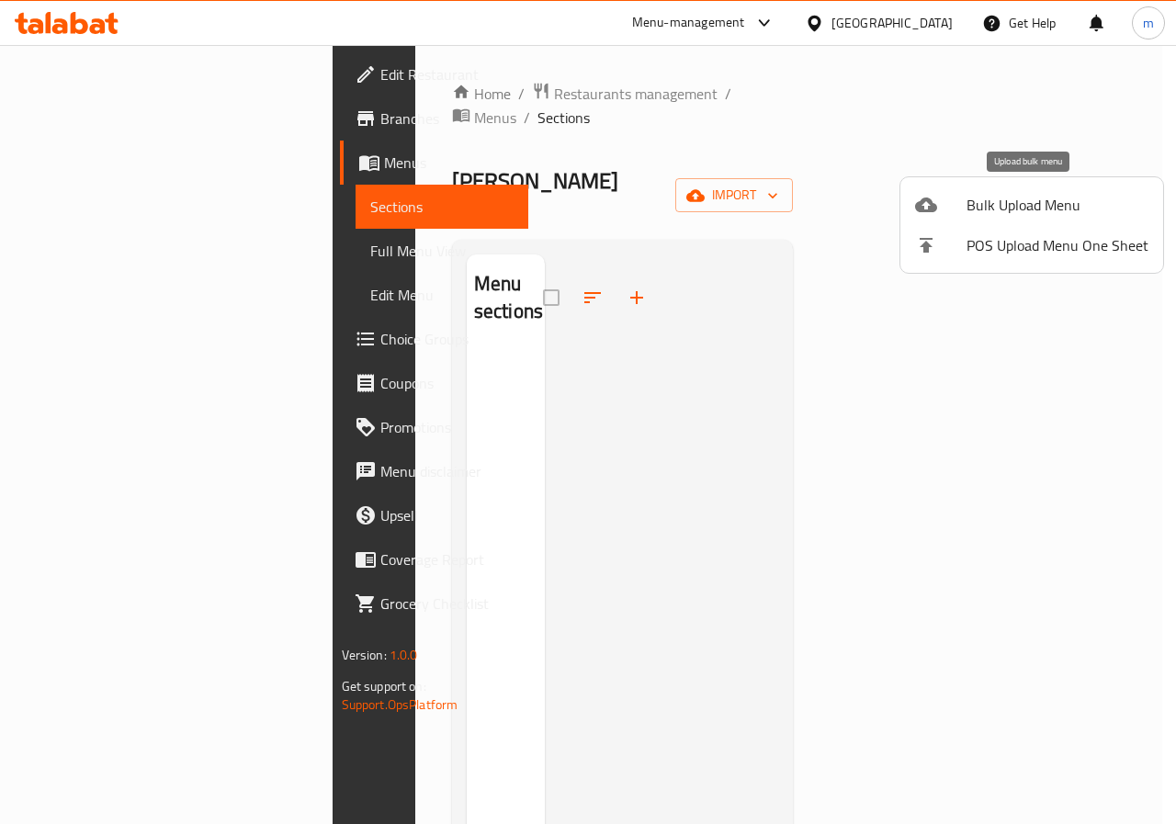
click at [1019, 211] on span "Bulk Upload Menu" at bounding box center [1057, 205] width 182 height 22
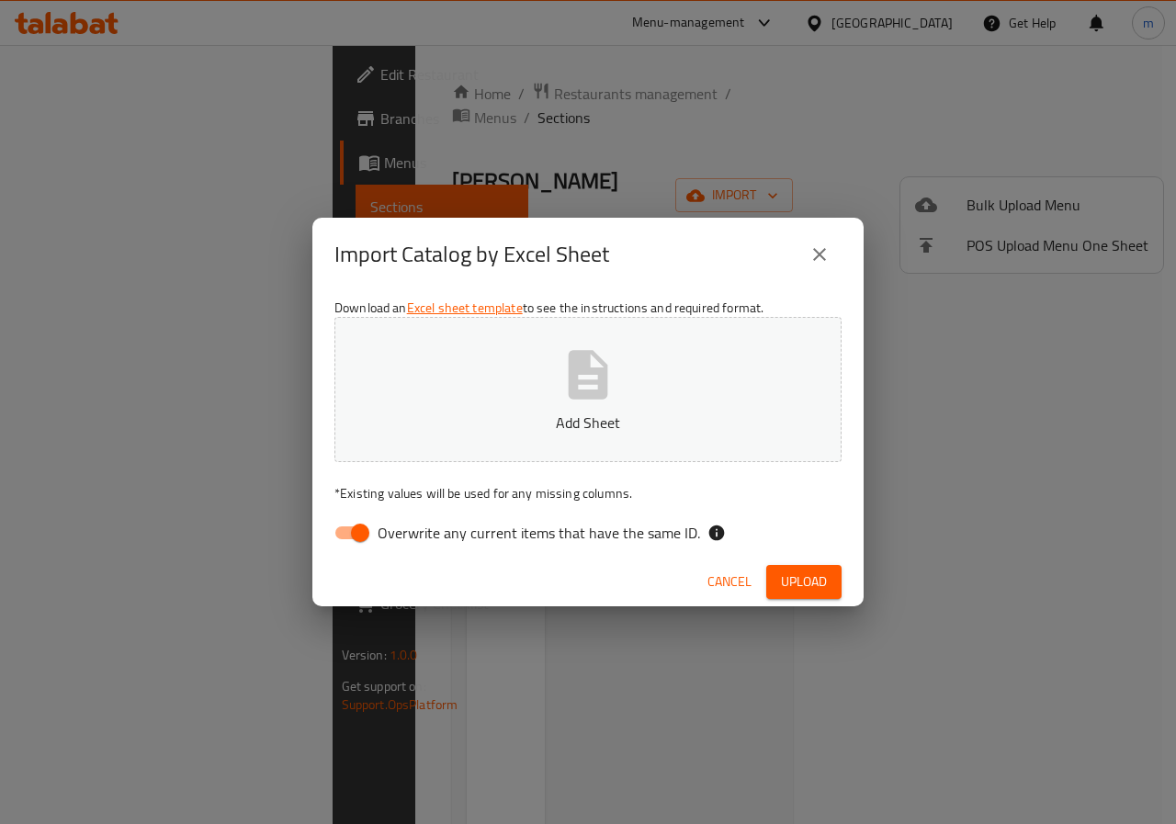
click at [369, 516] on input "Overwrite any current items that have the same ID." at bounding box center [360, 532] width 105 height 35
checkbox input "false"
click at [471, 441] on button "Add Sheet" at bounding box center [587, 389] width 507 height 145
click at [820, 253] on icon "close" at bounding box center [819, 254] width 13 height 13
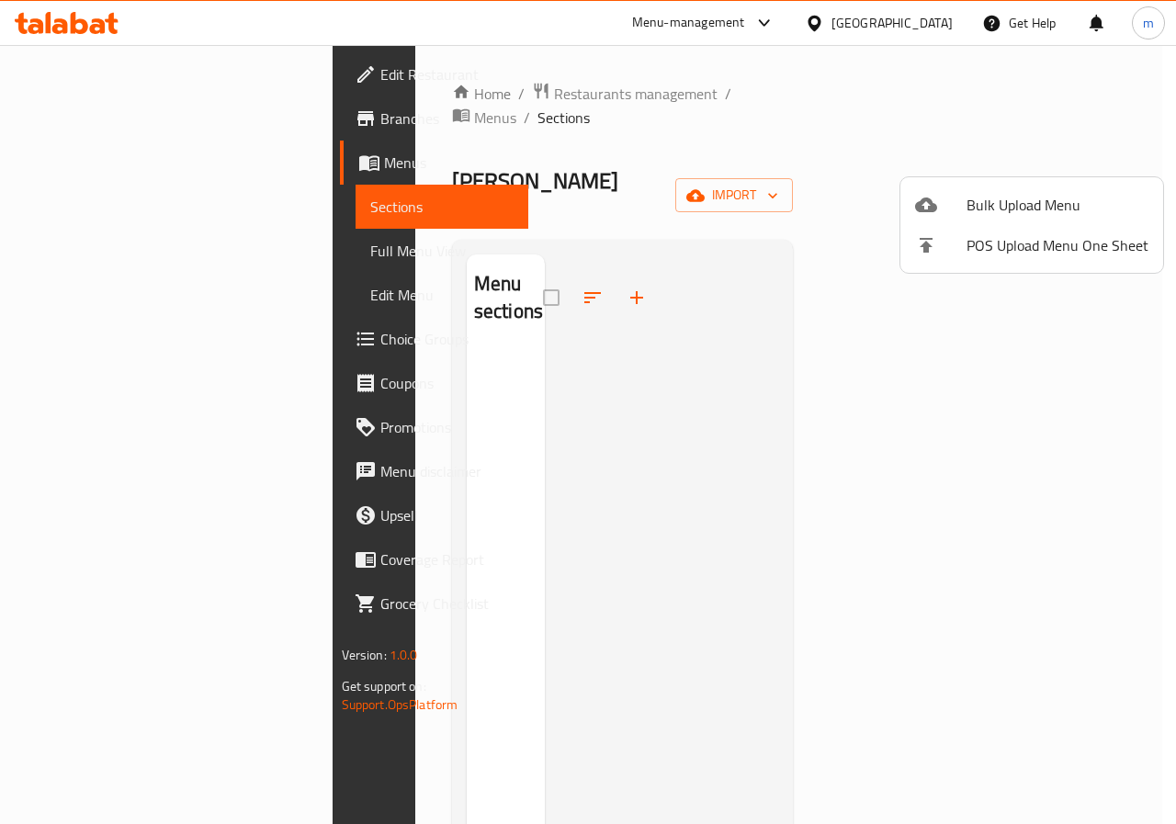
click at [965, 209] on div at bounding box center [940, 205] width 51 height 22
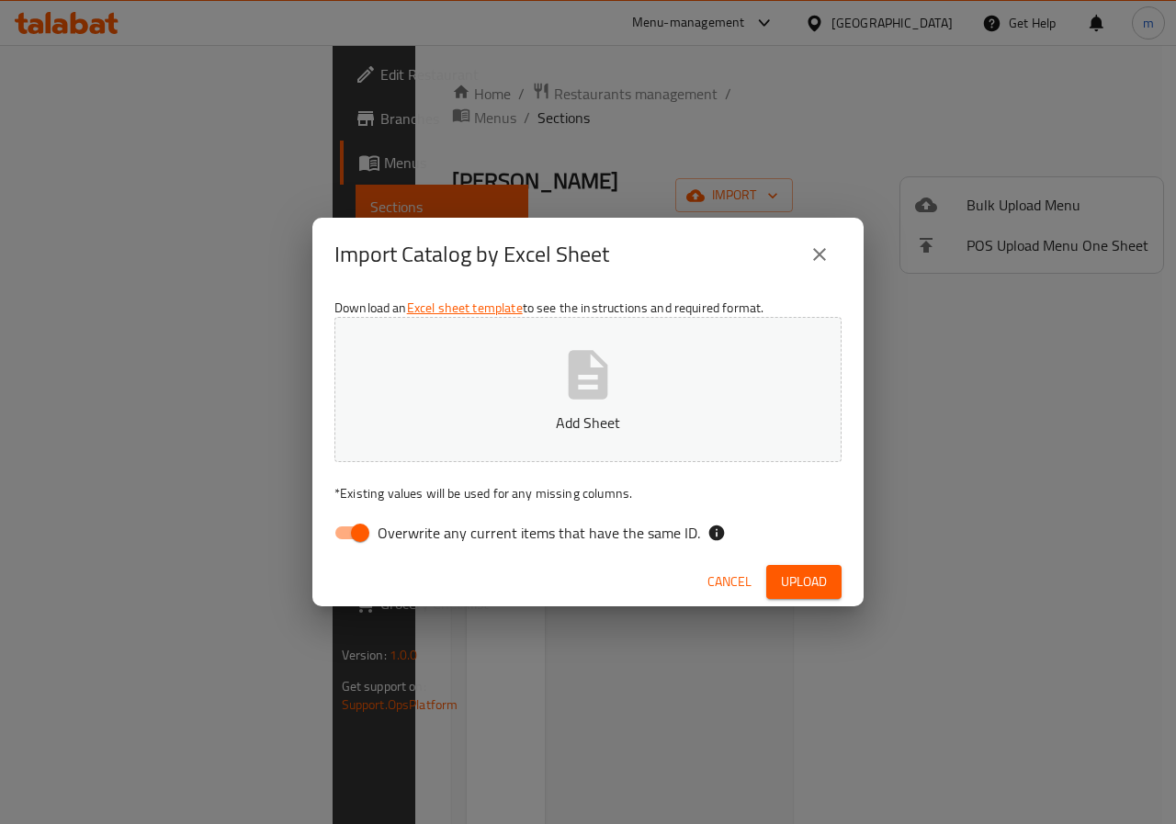
click at [377, 551] on div "Download an Excel sheet template to see the instructions and required format. A…" at bounding box center [587, 424] width 551 height 266
click at [377, 532] on input "Overwrite any current items that have the same ID." at bounding box center [360, 532] width 105 height 35
checkbox input "false"
click at [503, 407] on button "Add Sheet" at bounding box center [587, 389] width 507 height 145
click at [803, 589] on span "Upload" at bounding box center [804, 581] width 46 height 23
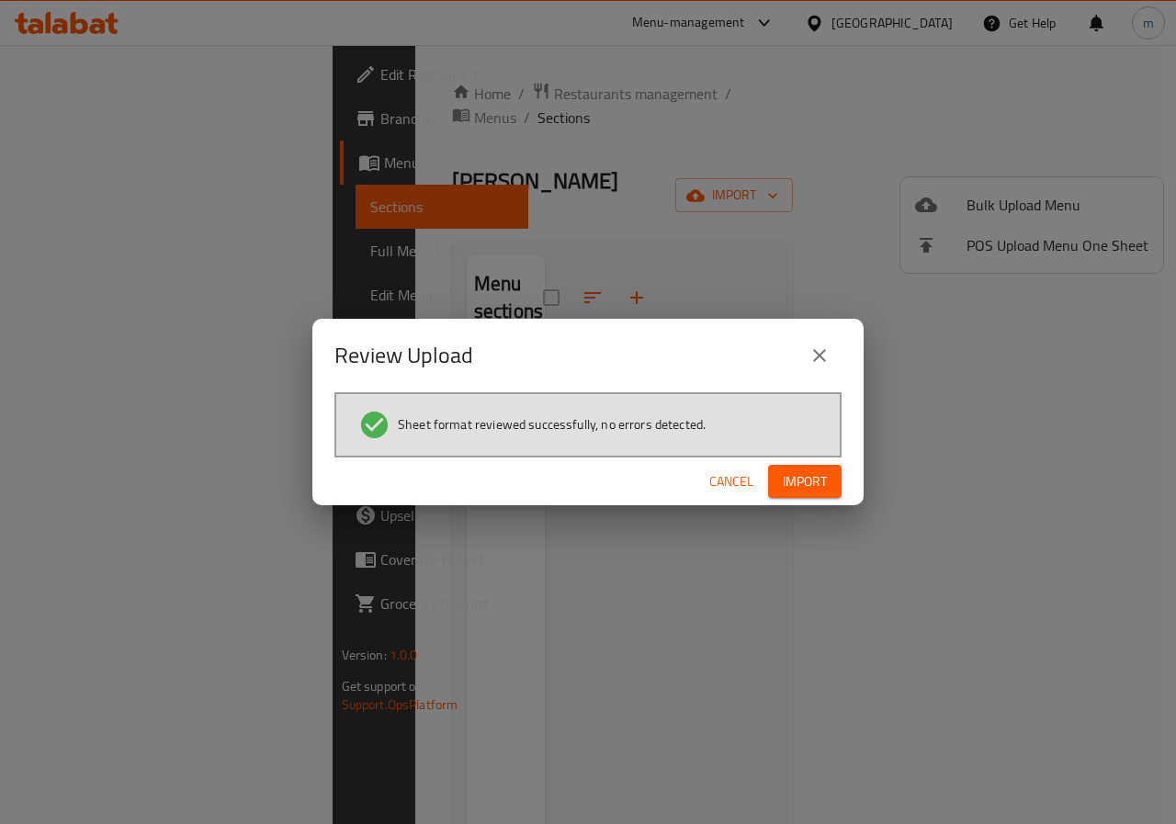
click at [819, 490] on span "Import" at bounding box center [805, 481] width 44 height 23
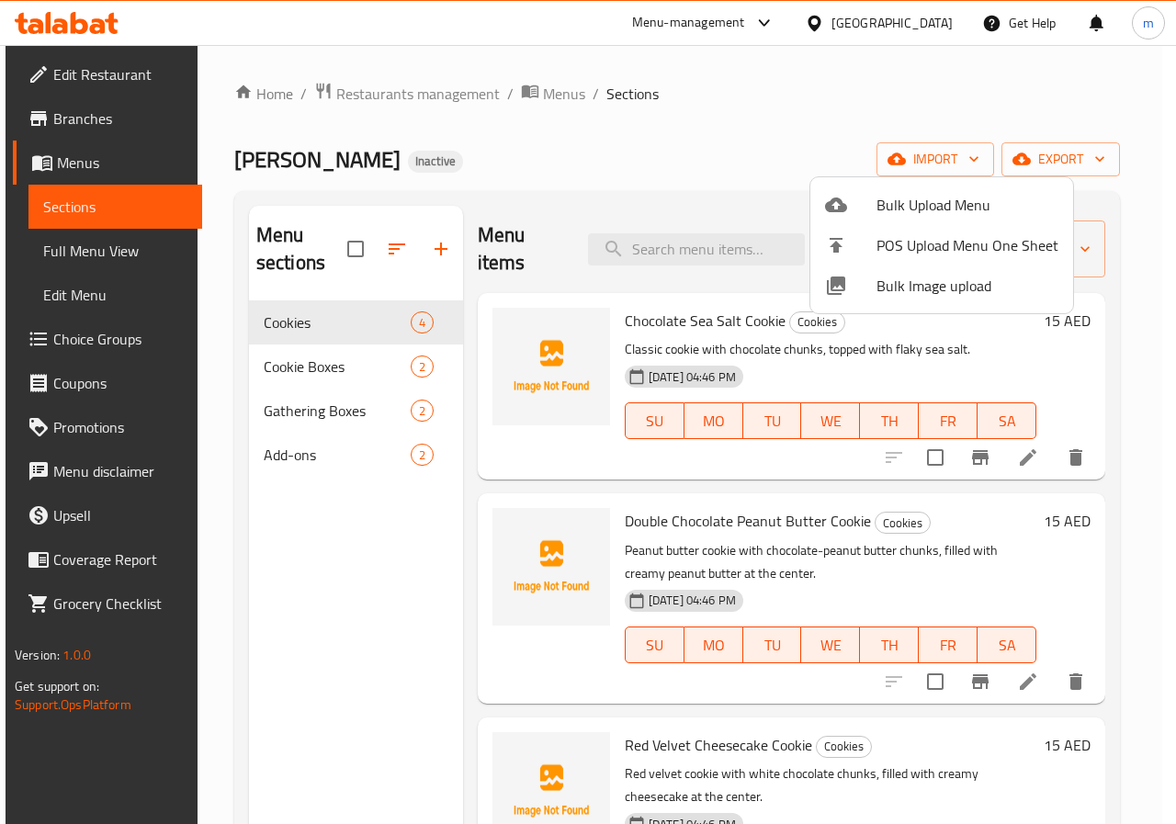
click at [83, 248] on div at bounding box center [588, 412] width 1176 height 824
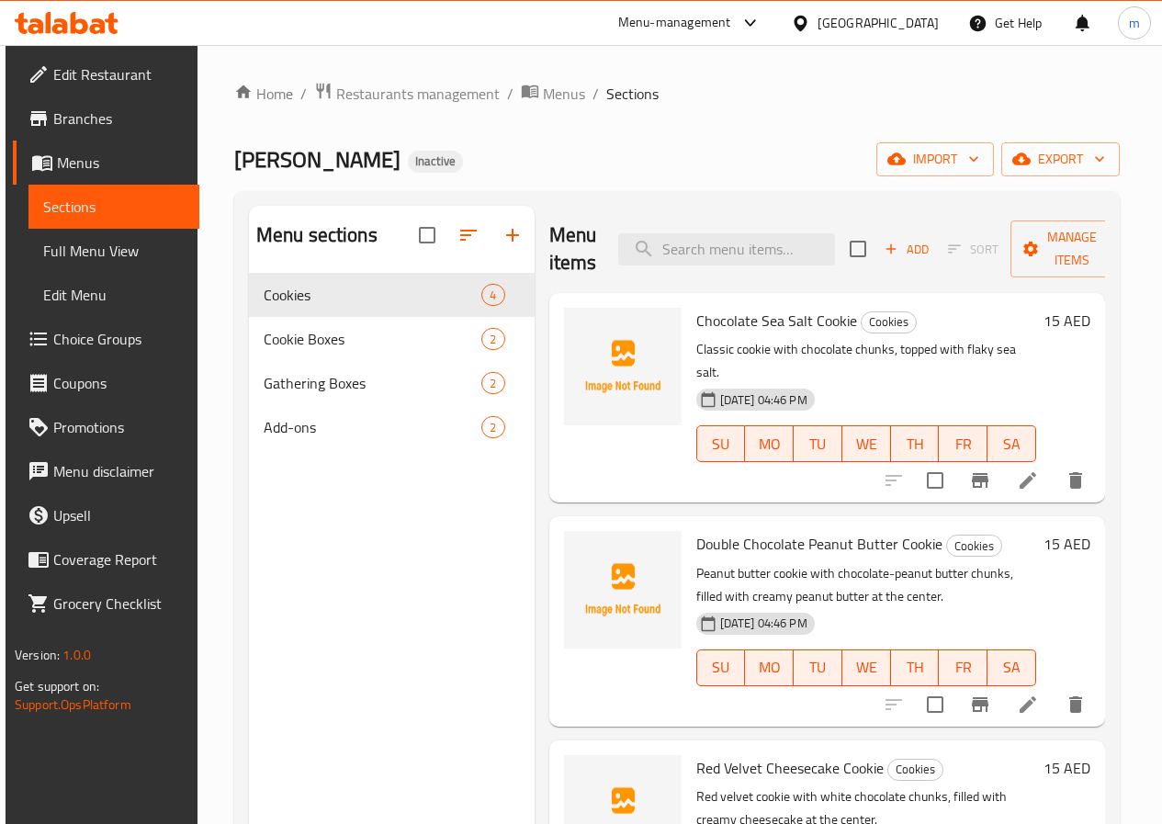
click at [72, 243] on span "Full Menu View" at bounding box center [113, 251] width 141 height 22
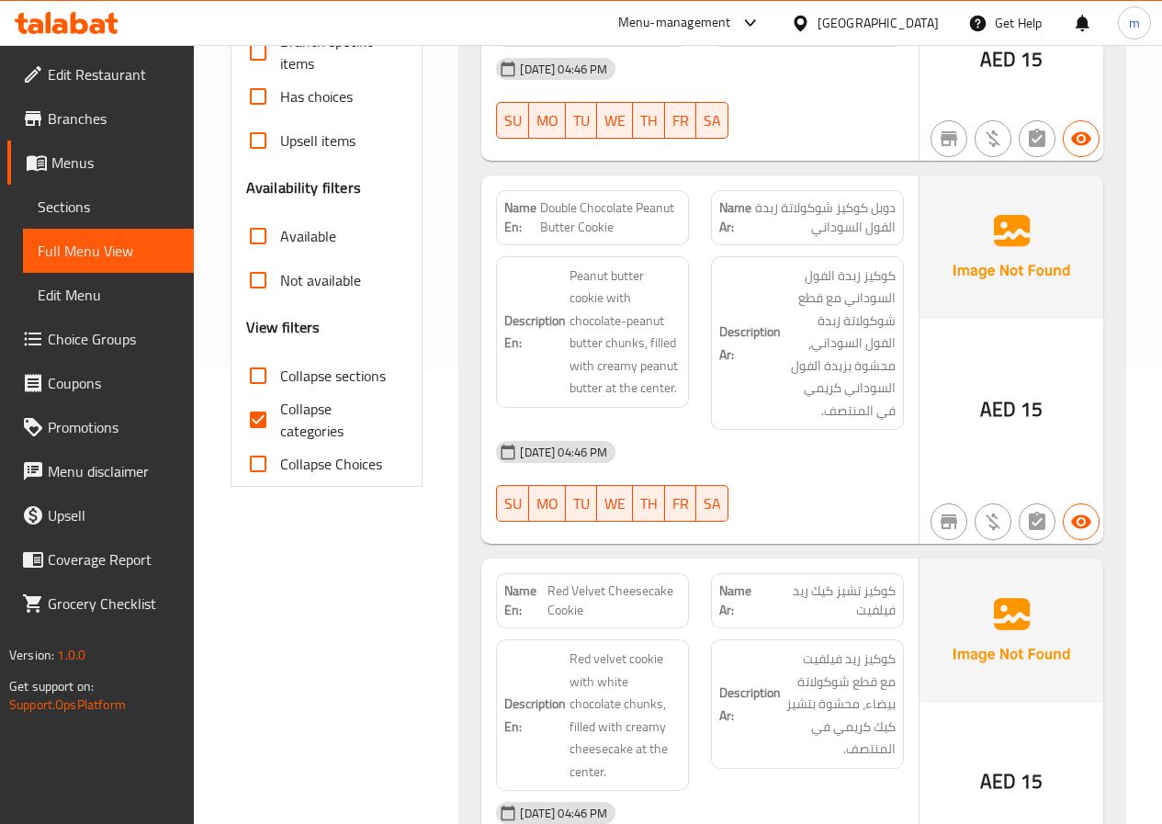
scroll to position [459, 0]
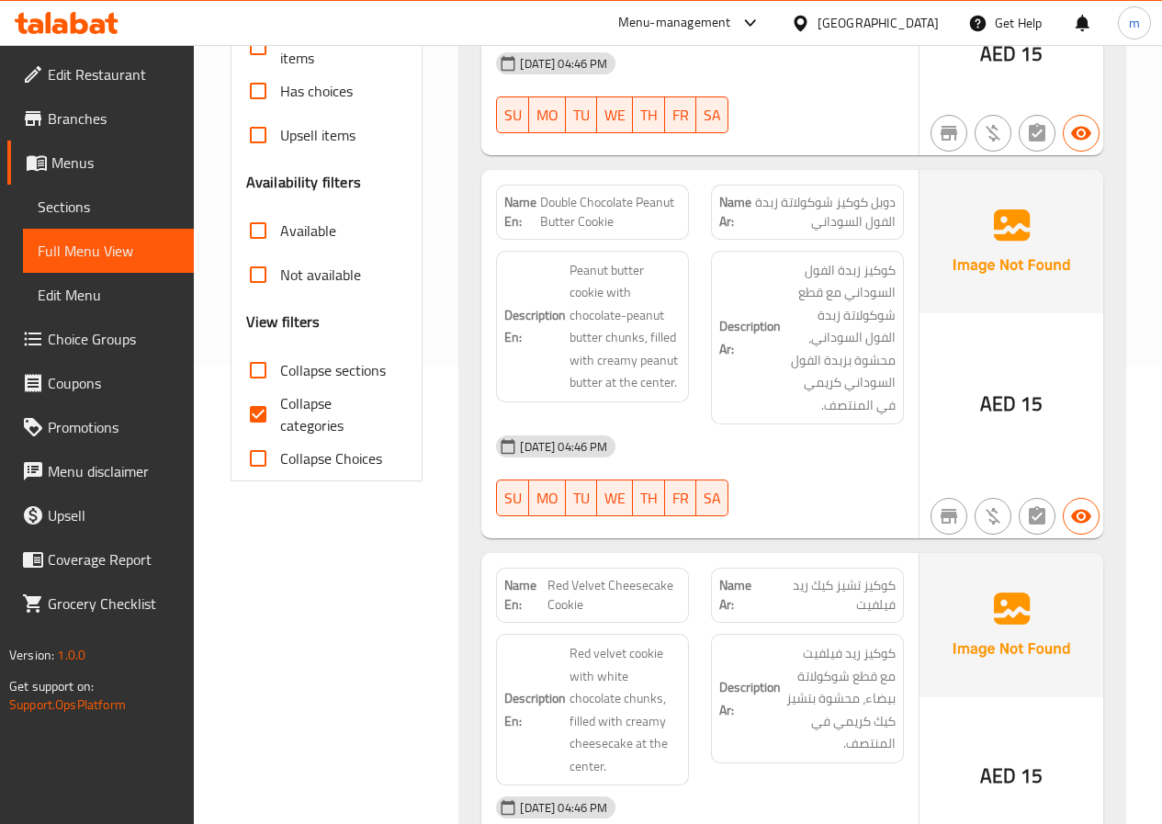
click at [260, 414] on input "Collapse categories" at bounding box center [258, 414] width 44 height 44
checkbox input "false"
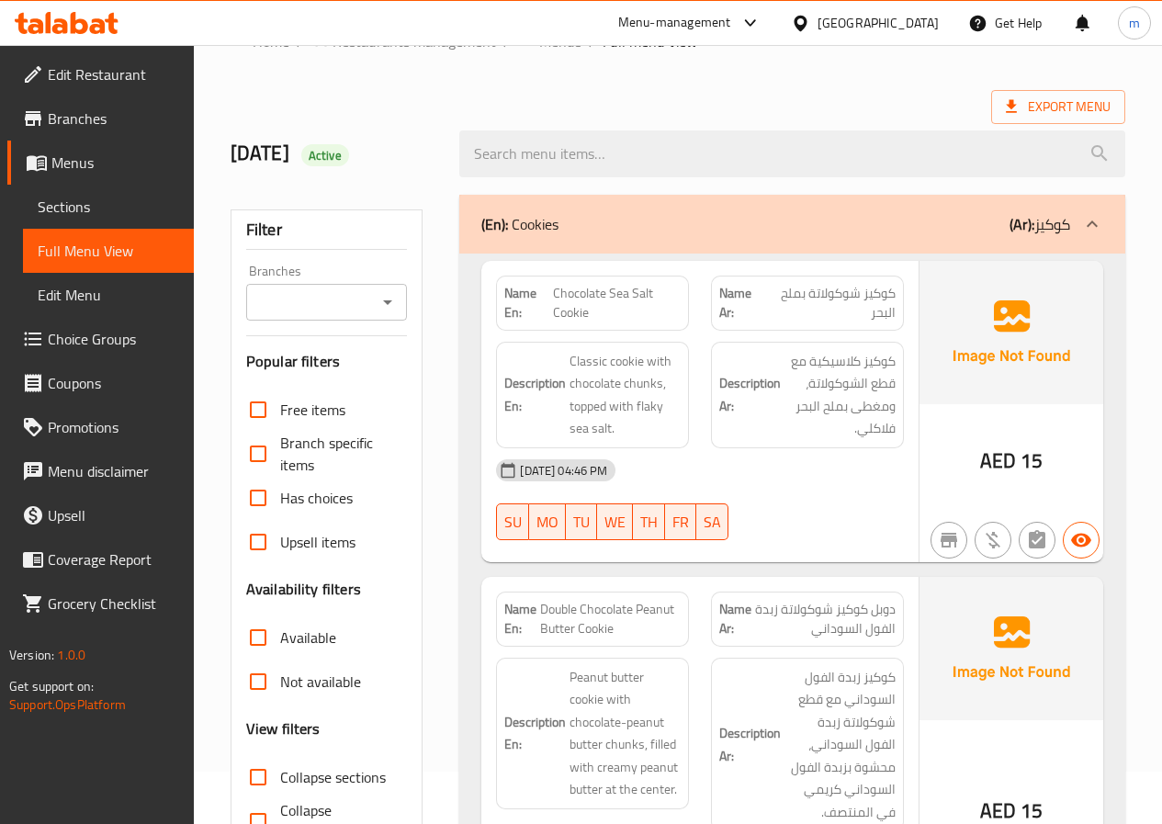
scroll to position [0, 0]
